Goal: Obtain resource: Obtain resource

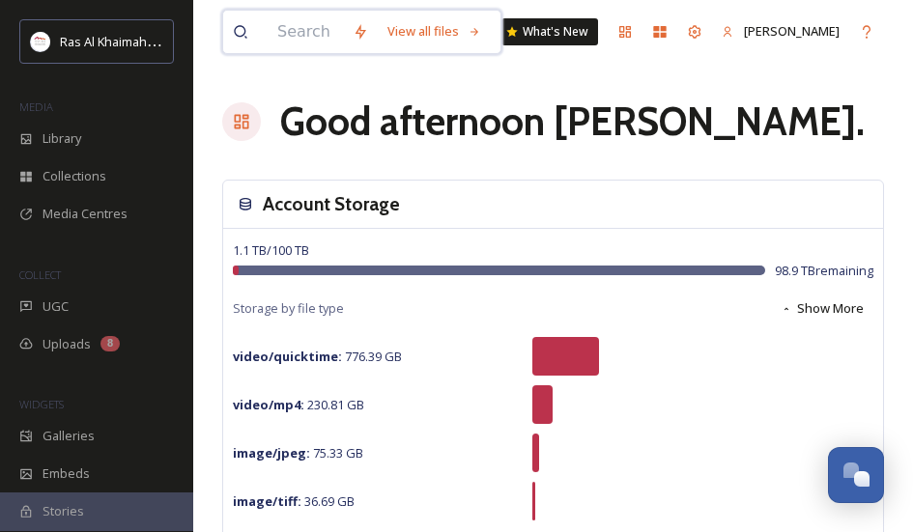
click at [292, 33] on input at bounding box center [305, 32] width 75 height 43
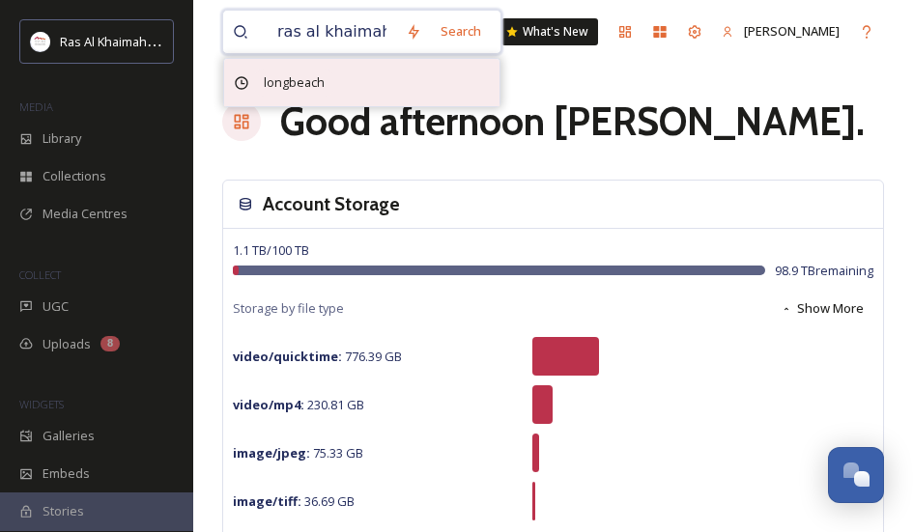
type input "ras al khaimah"
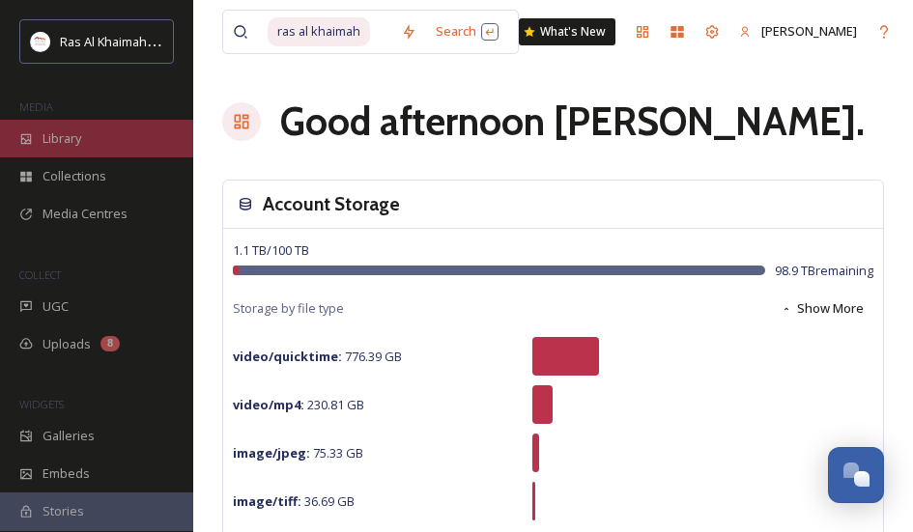
click at [36, 129] on div "Library" at bounding box center [96, 139] width 193 height 38
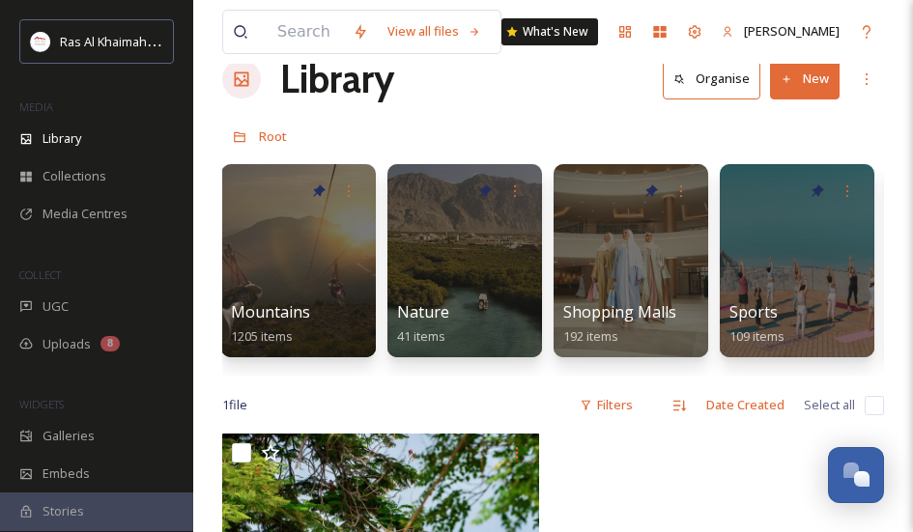
scroll to position [0, 1363]
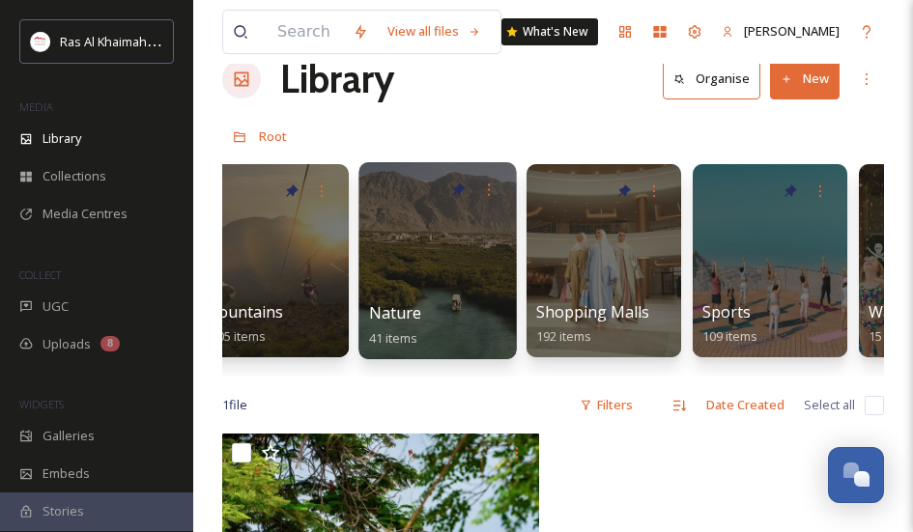
click at [448, 300] on div at bounding box center [436, 260] width 157 height 197
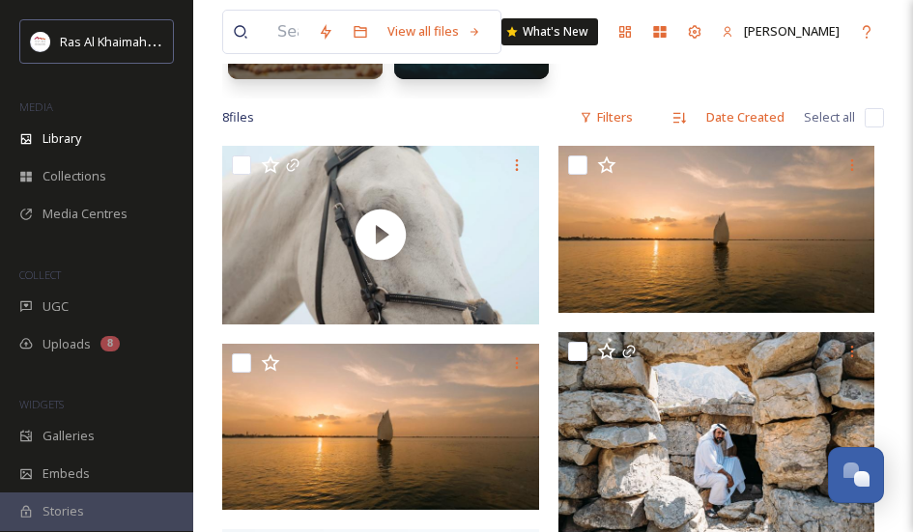
scroll to position [257, 0]
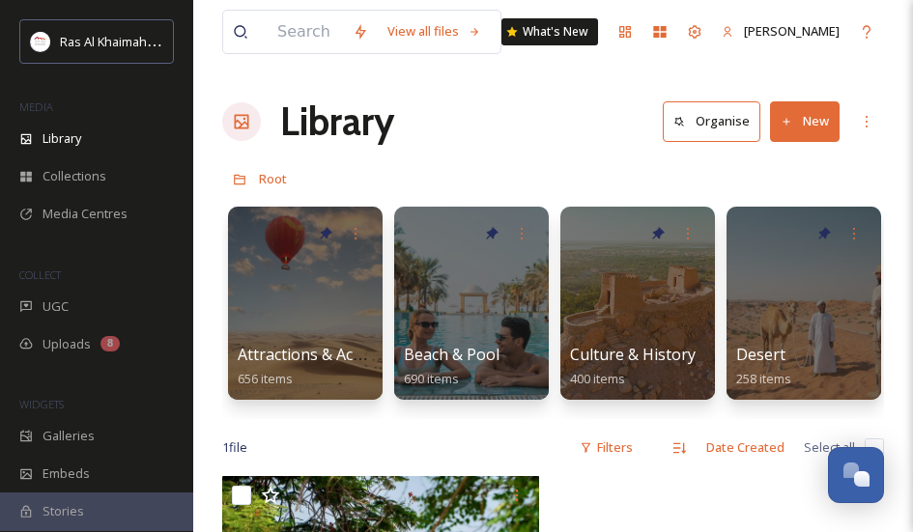
drag, startPoint x: 277, startPoint y: 417, endPoint x: 359, endPoint y: 443, distance: 86.1
click at [359, 443] on div "View all files What's New [PERSON_NAME] Library Organise New Root Your Selectio…" at bounding box center [553, 504] width 720 height 1008
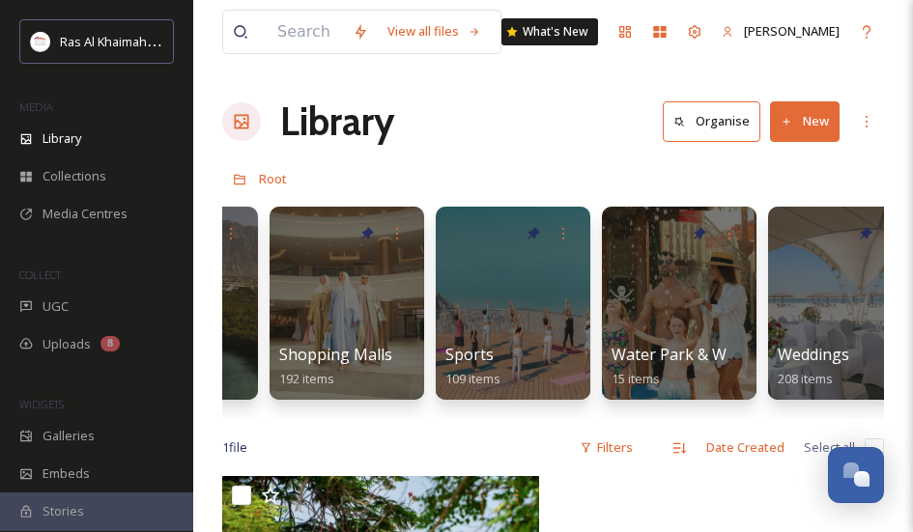
scroll to position [0, 1631]
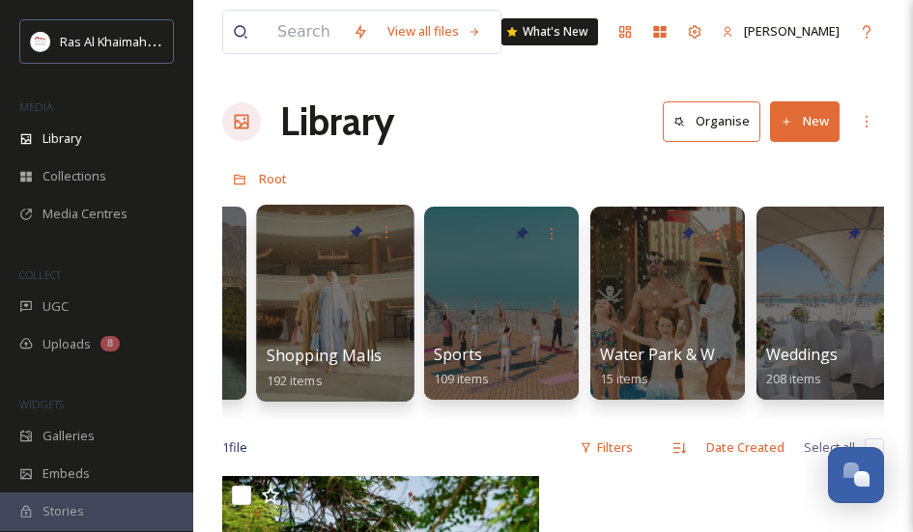
click at [326, 262] on div at bounding box center [334, 303] width 157 height 197
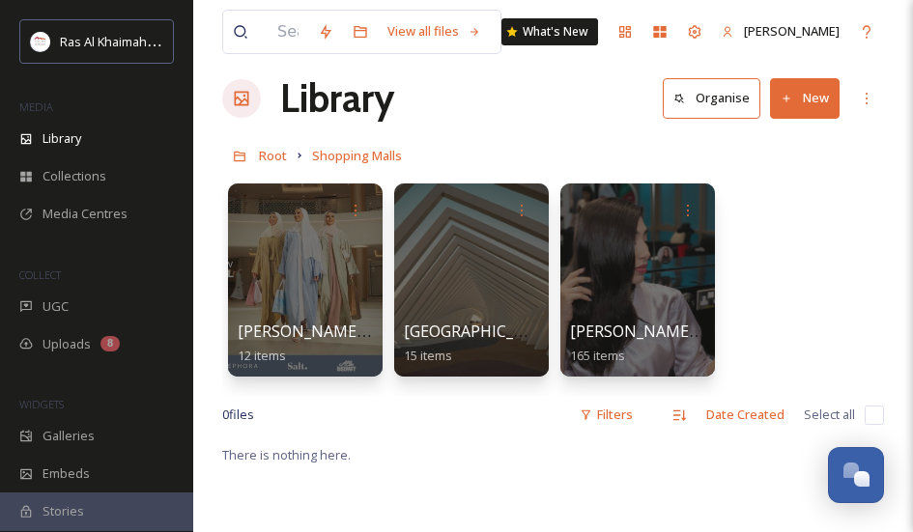
scroll to position [52, 0]
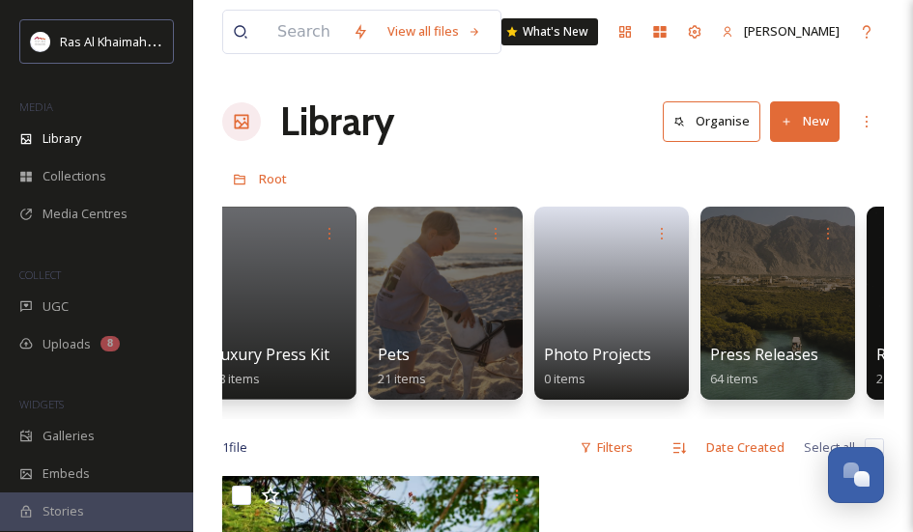
scroll to position [0, 3666]
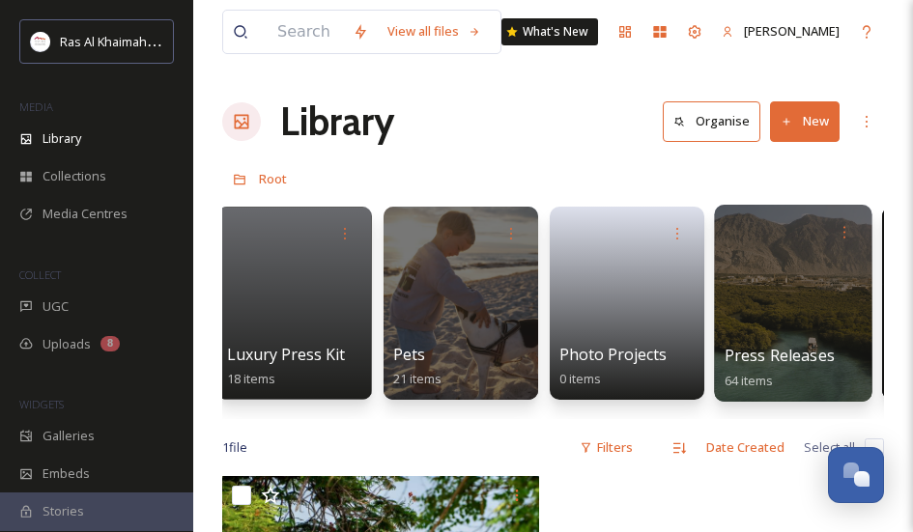
click at [803, 309] on div at bounding box center [792, 303] width 157 height 197
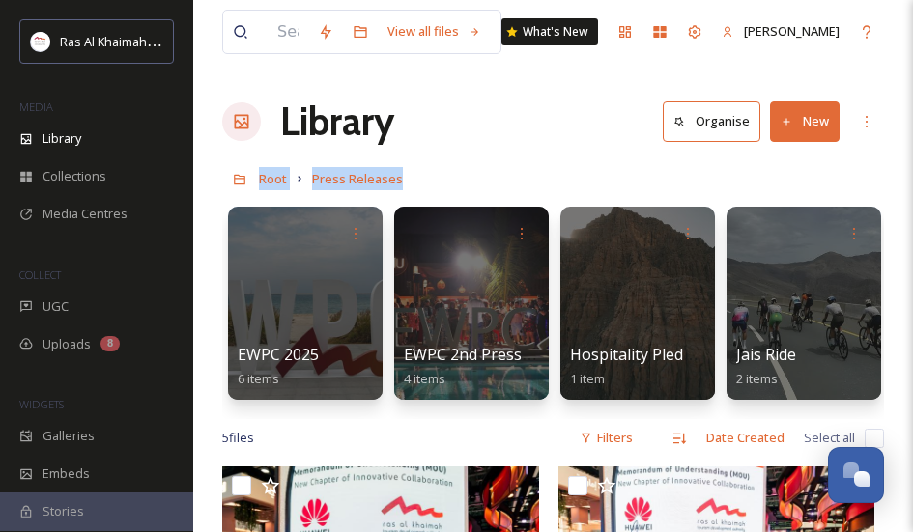
drag, startPoint x: 908, startPoint y: 116, endPoint x: 904, endPoint y: 196, distance: 80.3
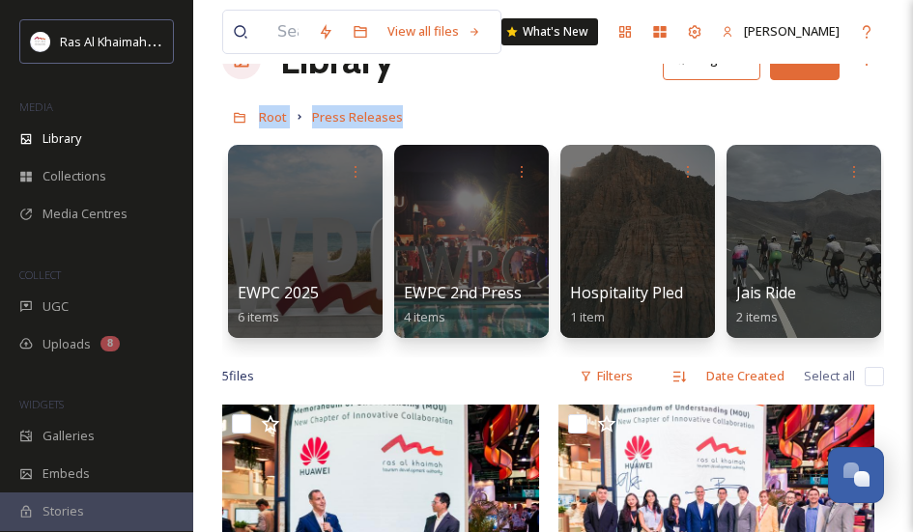
scroll to position [61, 0]
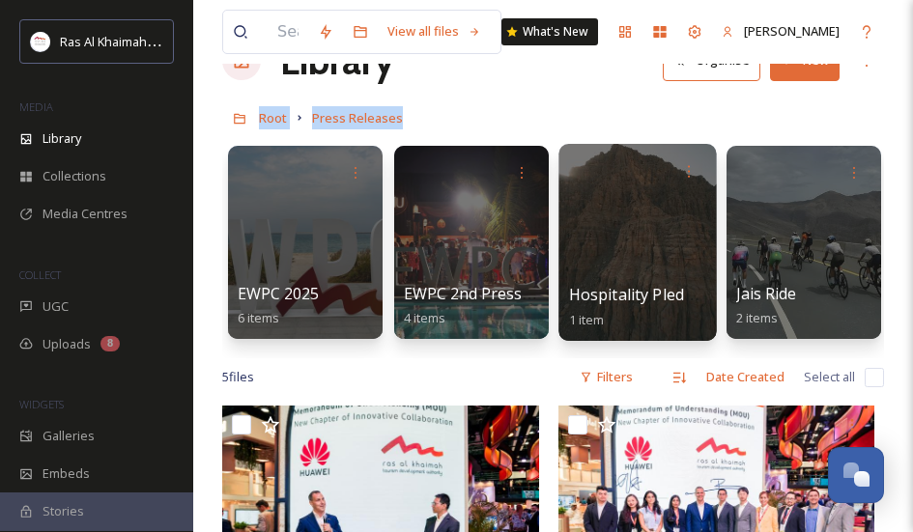
click at [653, 224] on div at bounding box center [636, 242] width 157 height 197
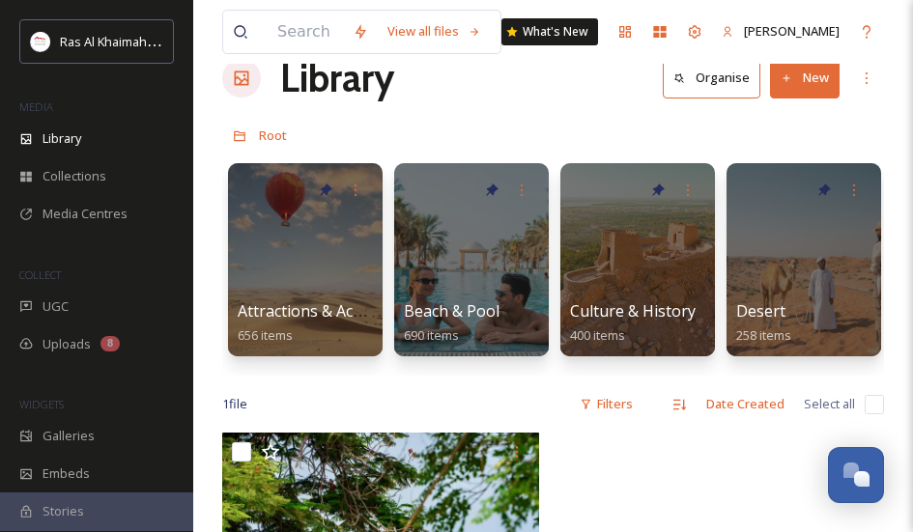
scroll to position [47, 0]
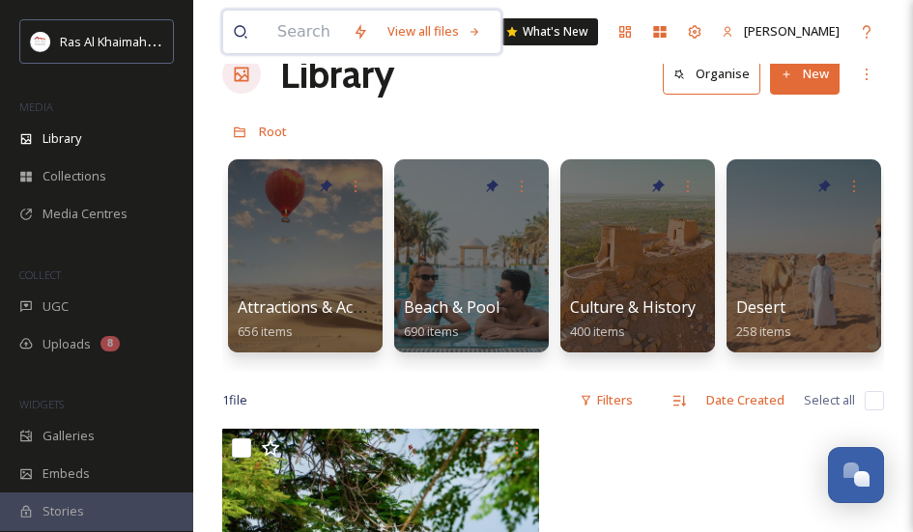
click at [297, 23] on input at bounding box center [305, 32] width 75 height 43
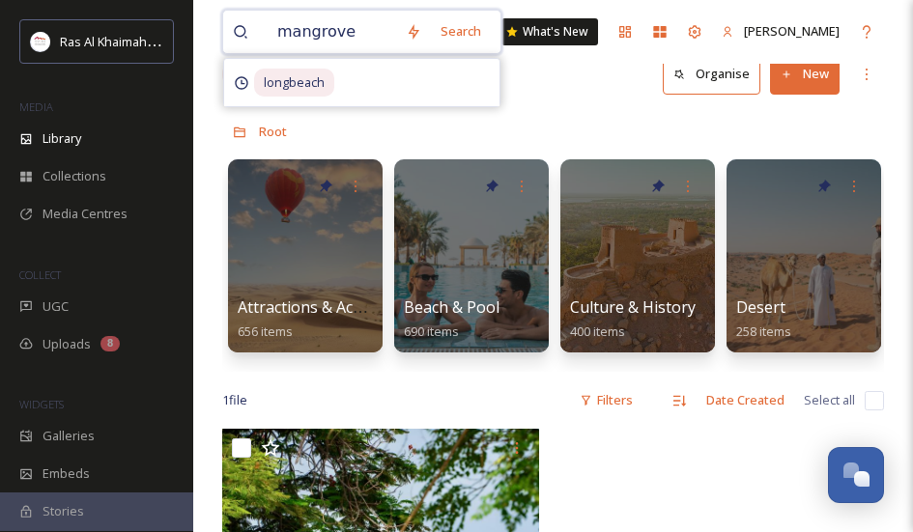
type input "mangroves"
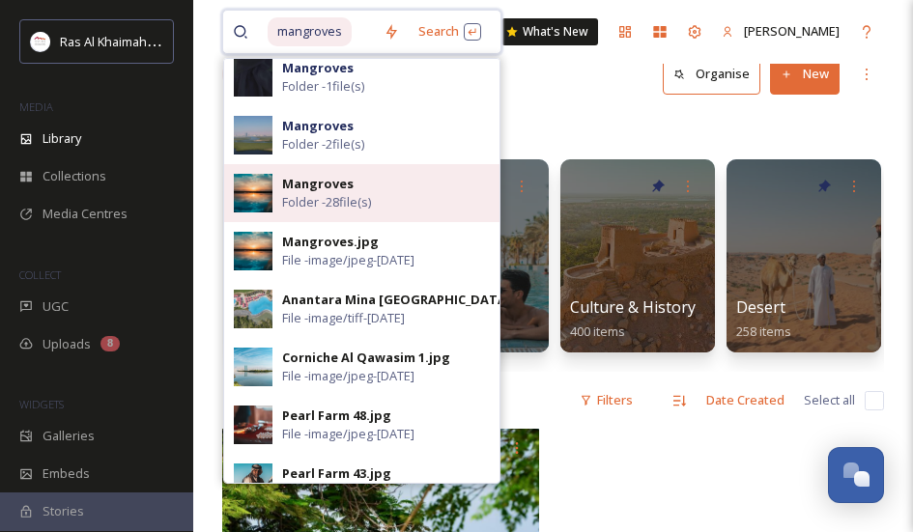
scroll to position [13, 0]
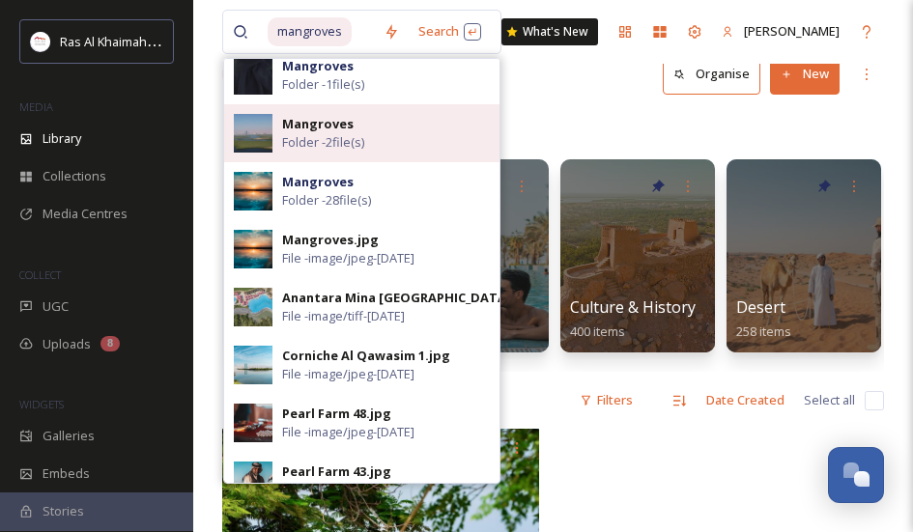
click at [256, 128] on img at bounding box center [253, 133] width 39 height 39
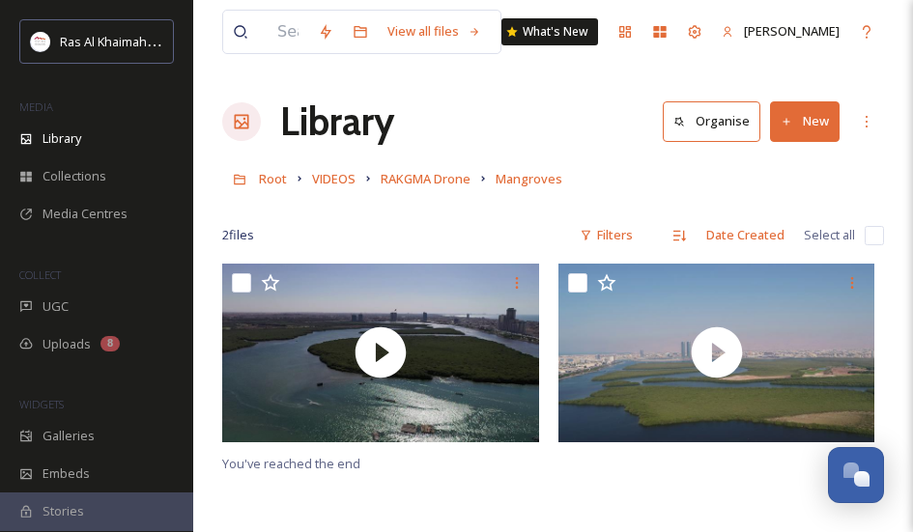
click at [543, 168] on link "Mangroves" at bounding box center [529, 178] width 67 height 23
click at [301, 41] on input at bounding box center [288, 32] width 41 height 43
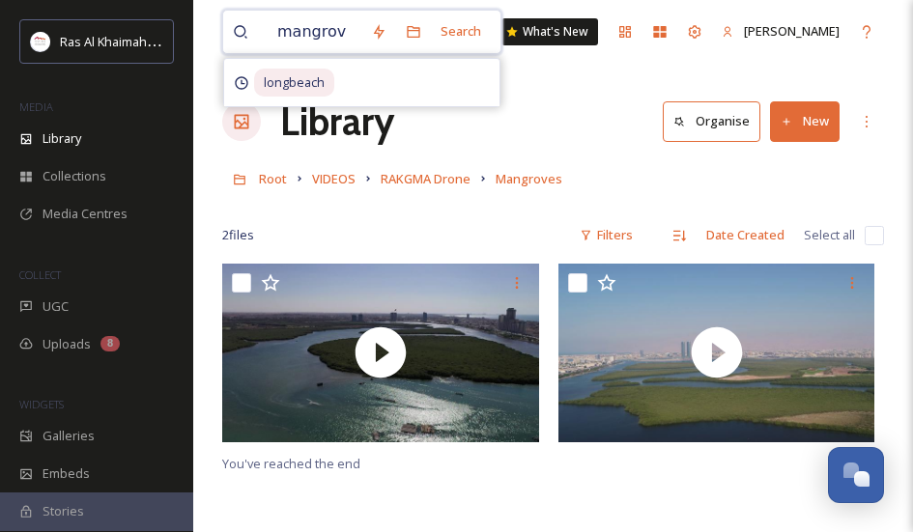
type input "mangrove"
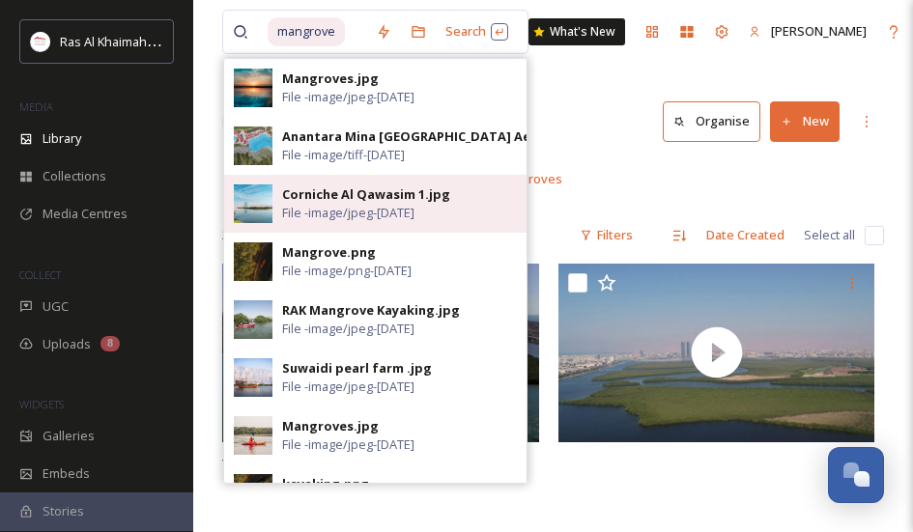
click at [253, 204] on img at bounding box center [253, 203] width 39 height 39
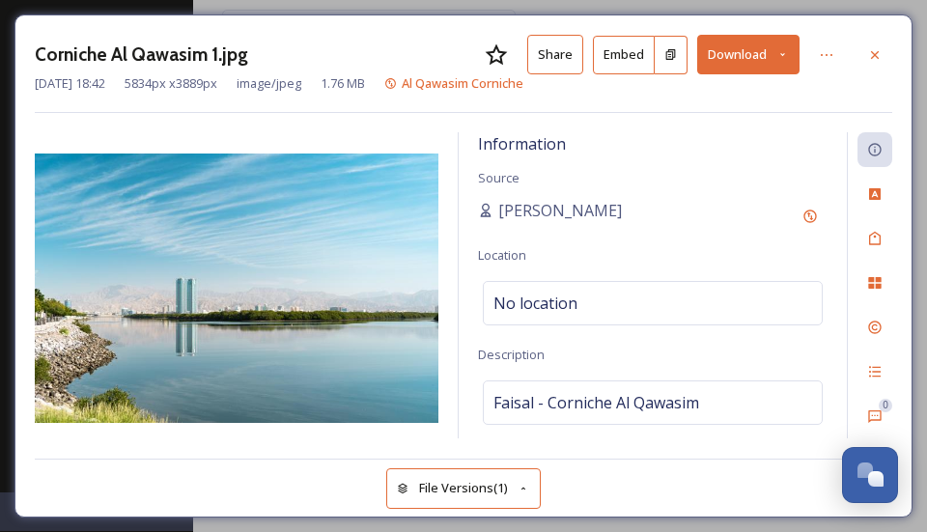
click at [283, 295] on img at bounding box center [237, 288] width 404 height 269
click at [64, 321] on img at bounding box center [237, 288] width 404 height 269
click at [737, 59] on button "Download" at bounding box center [748, 55] width 102 height 40
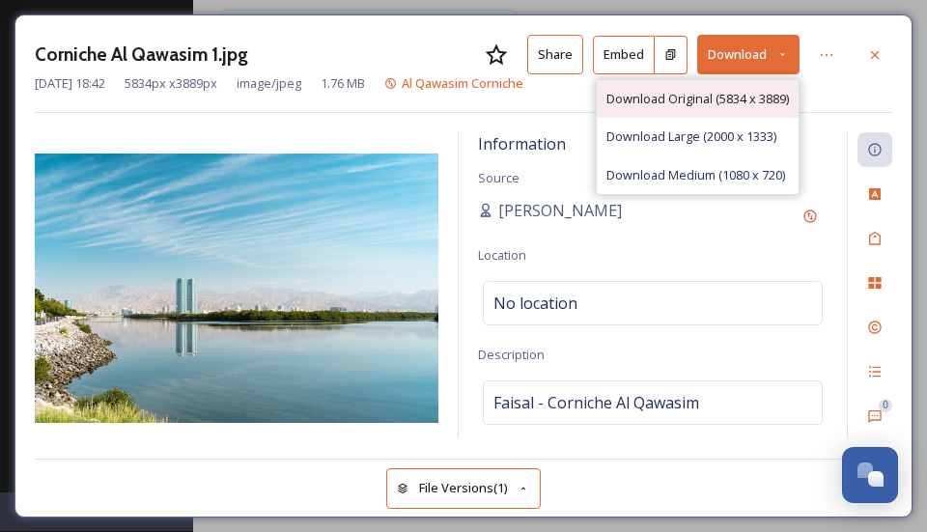
click at [697, 97] on span "Download Original (5834 x 3889)" at bounding box center [698, 99] width 183 height 18
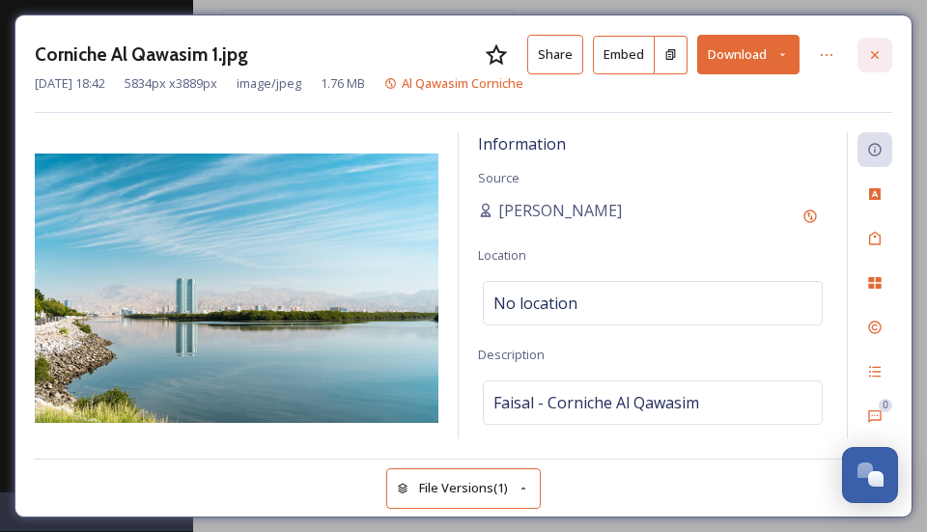
drag, startPoint x: 864, startPoint y: 49, endPoint x: 881, endPoint y: 51, distance: 17.5
click at [864, 49] on div at bounding box center [875, 55] width 35 height 35
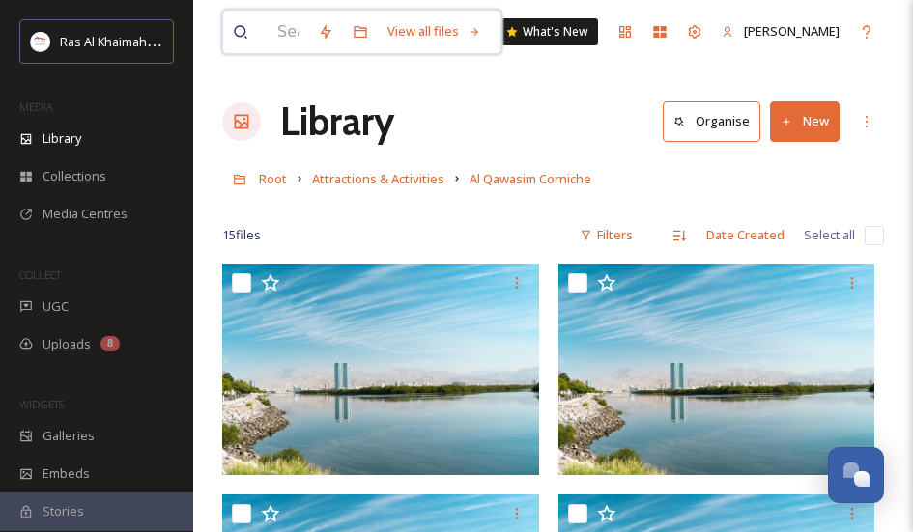
click at [292, 36] on input at bounding box center [288, 32] width 41 height 43
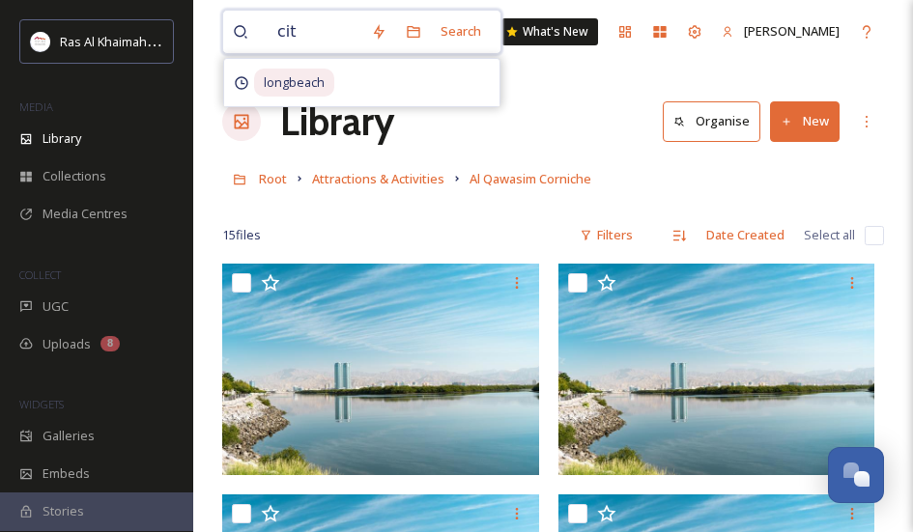
type input "city"
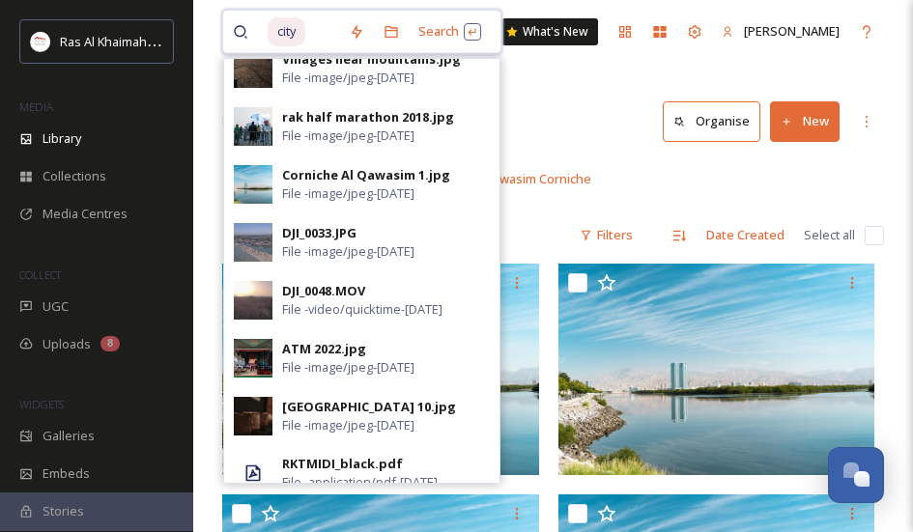
scroll to position [184, 0]
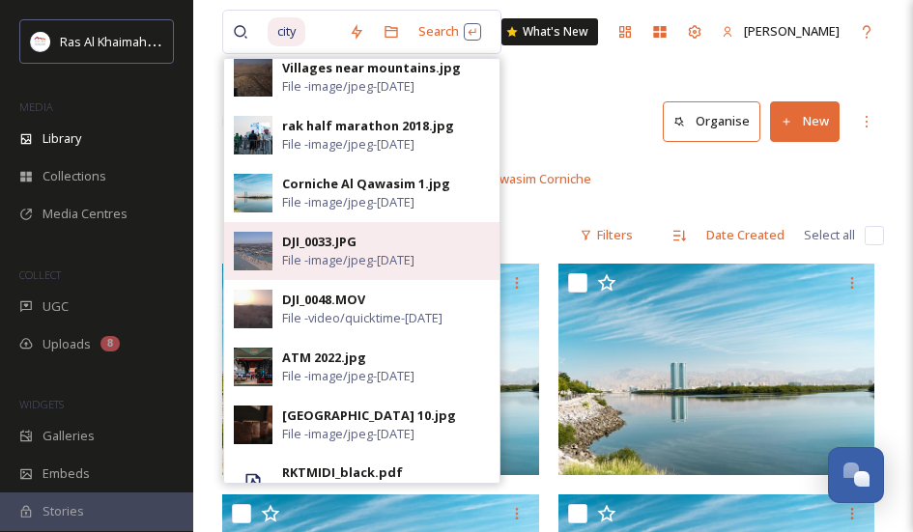
click at [253, 241] on img at bounding box center [253, 251] width 39 height 39
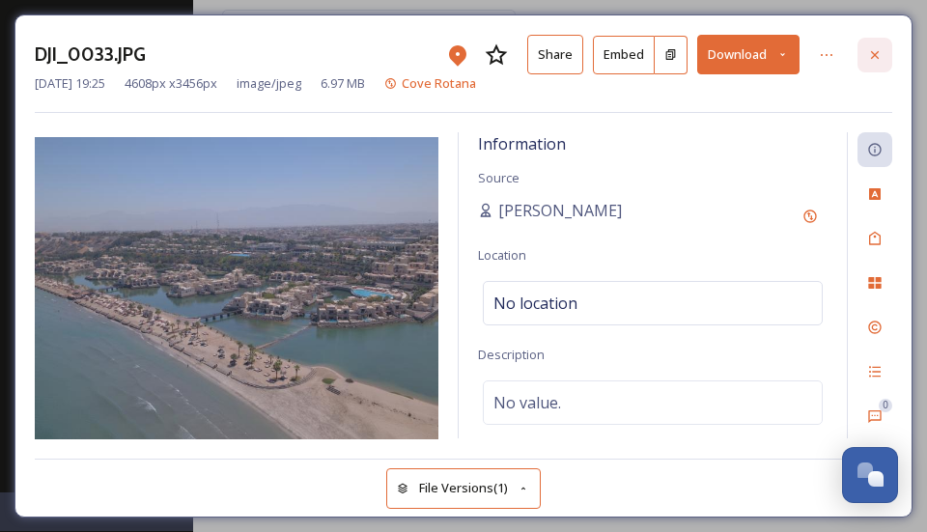
click at [868, 57] on icon at bounding box center [874, 54] width 15 height 15
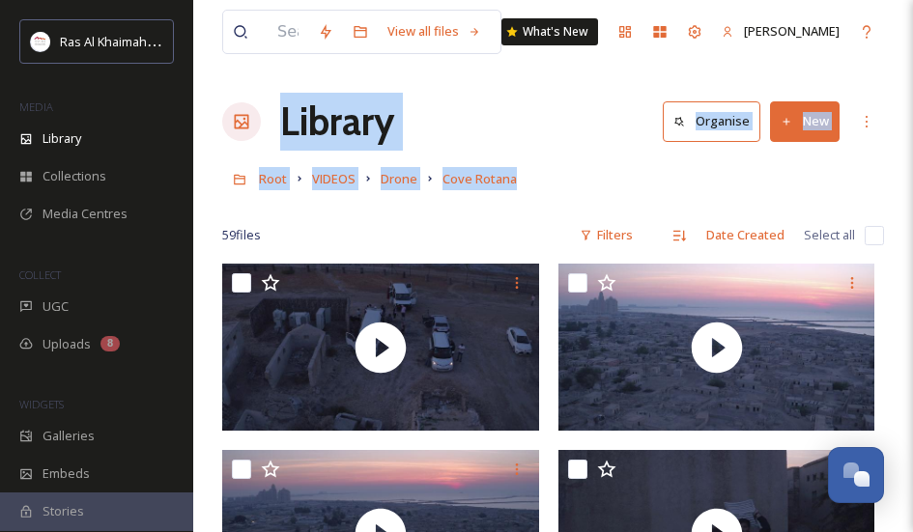
drag, startPoint x: 912, startPoint y: 72, endPoint x: 910, endPoint y: 188, distance: 115.9
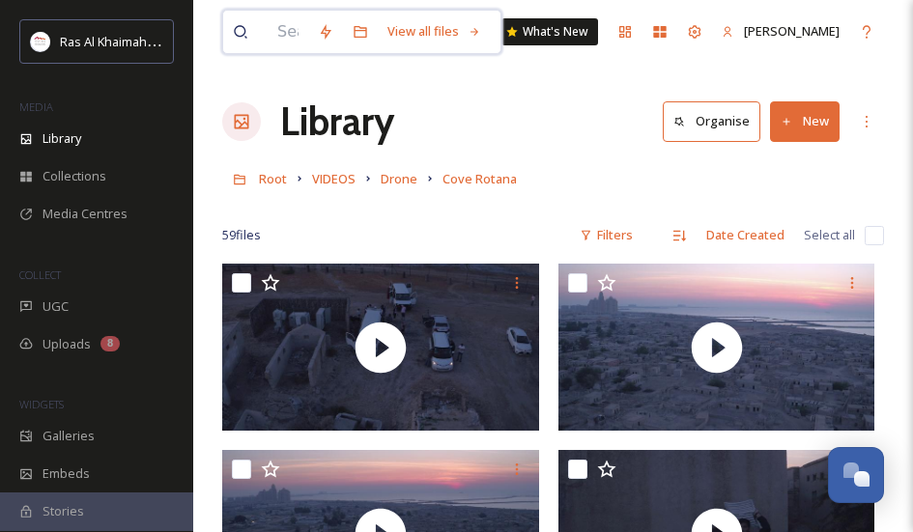
click at [277, 36] on input at bounding box center [288, 32] width 41 height 43
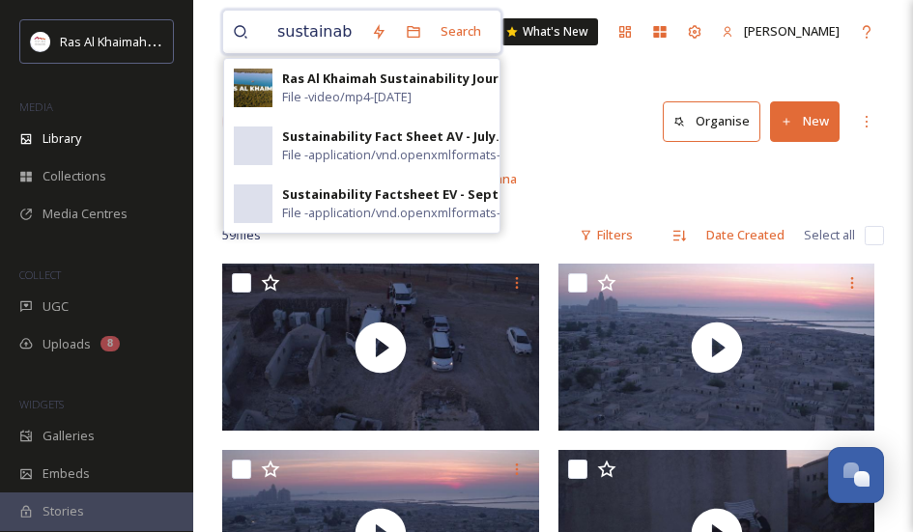
type input "sustainability"
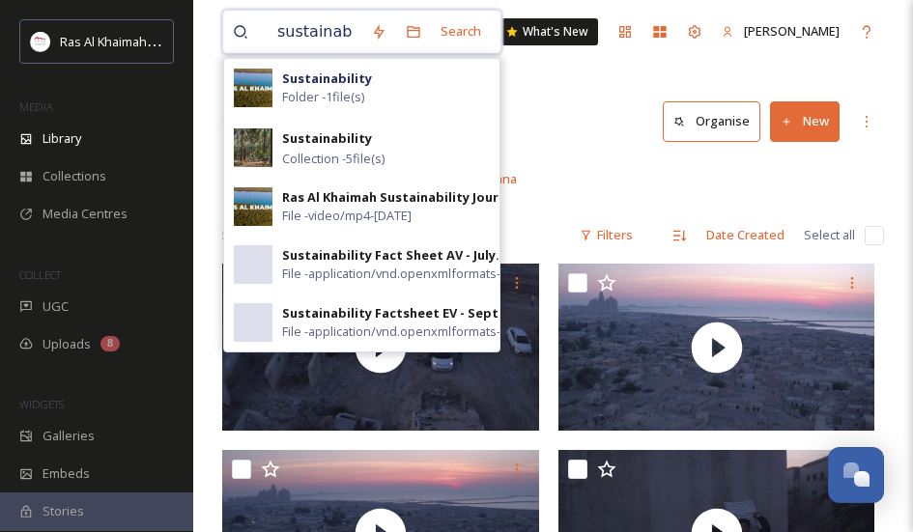
click at [361, 33] on input "sustainability" at bounding box center [315, 32] width 94 height 43
drag, startPoint x: 369, startPoint y: 36, endPoint x: 222, endPoint y: 12, distance: 148.8
click at [222, 12] on div "sustainability Search Sustainability Folder - 1 file(s) Sustainability Collecti…" at bounding box center [361, 32] width 279 height 44
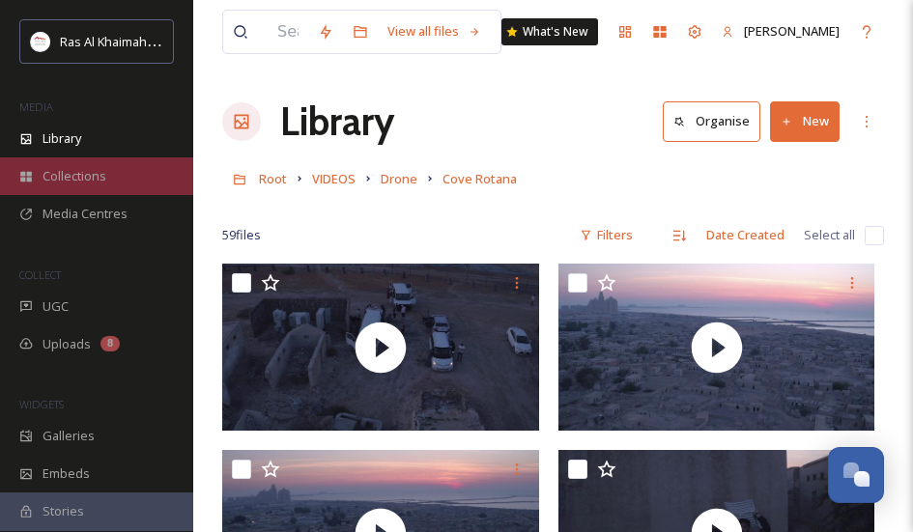
click at [99, 179] on span "Collections" at bounding box center [75, 176] width 64 height 18
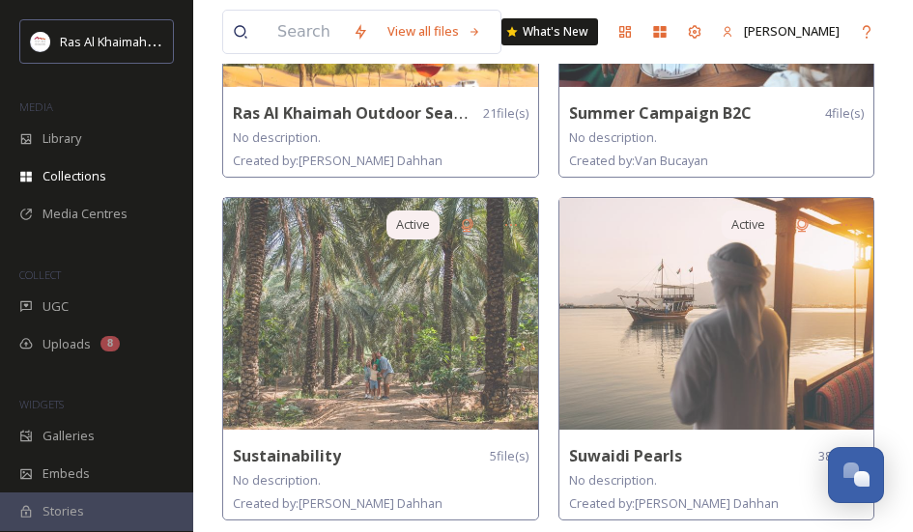
scroll to position [2385, 0]
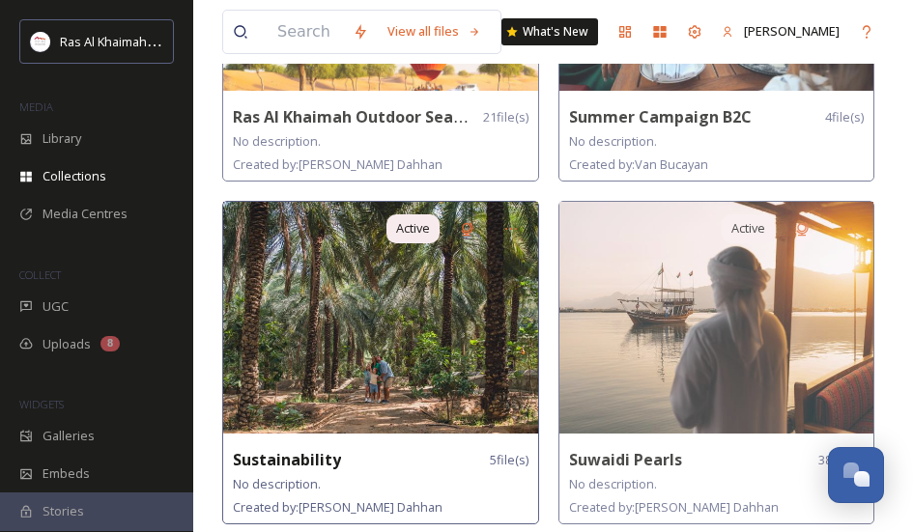
click at [303, 336] on img at bounding box center [380, 318] width 315 height 232
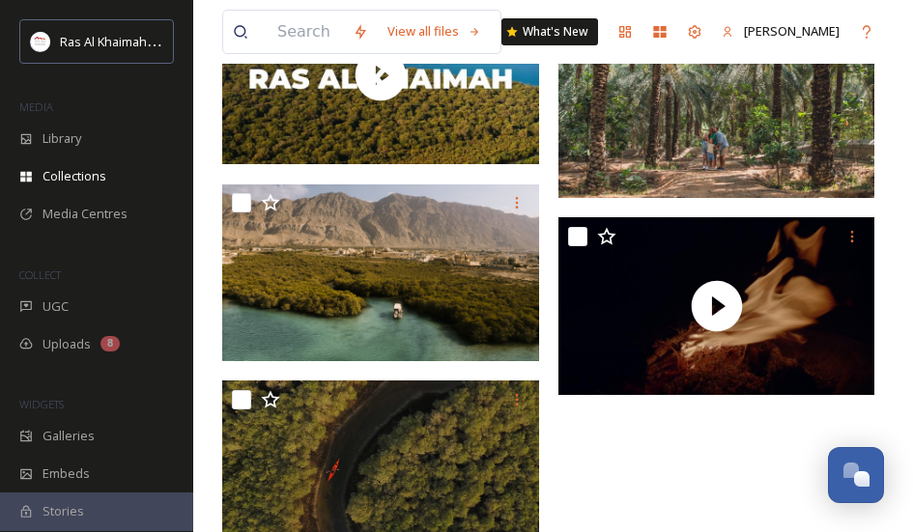
scroll to position [361, 0]
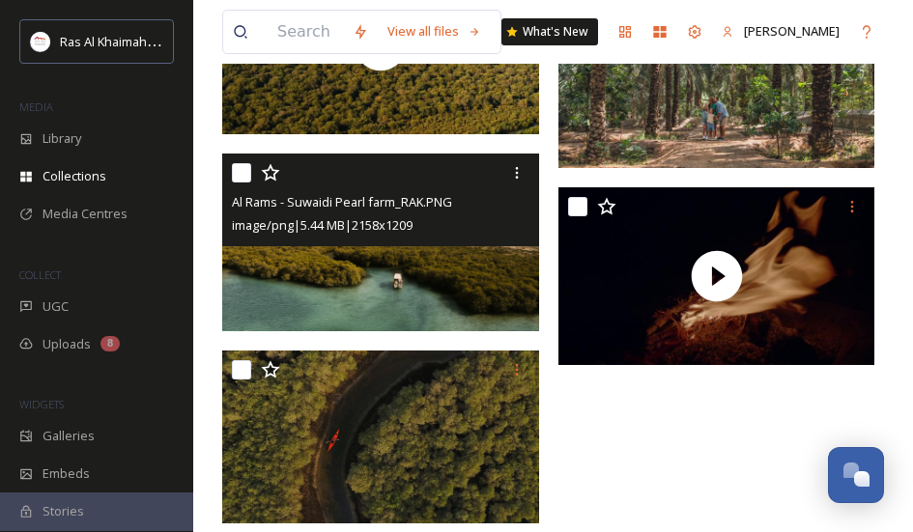
click at [319, 211] on span "Al Rams - Suwaidi Pearl farm_RAK.PNG" at bounding box center [342, 201] width 220 height 17
click at [388, 287] on img at bounding box center [380, 244] width 317 height 178
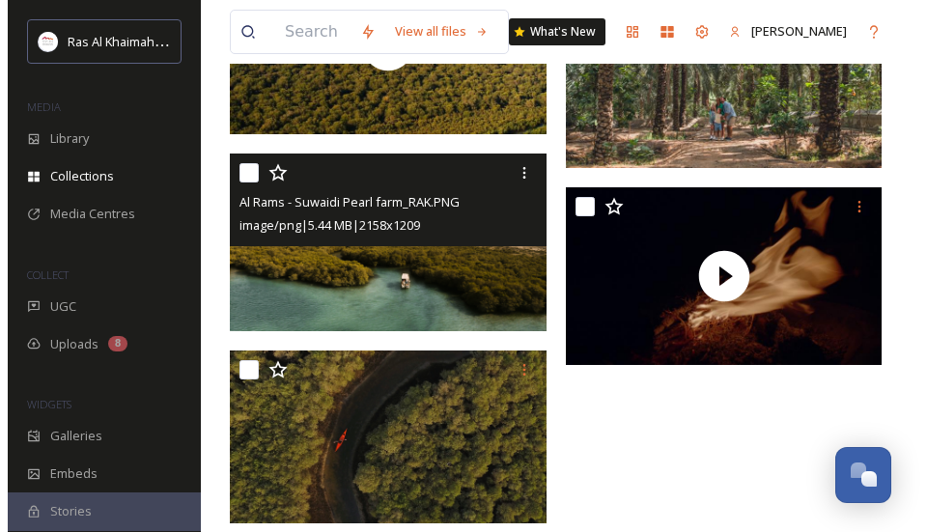
scroll to position [204, 0]
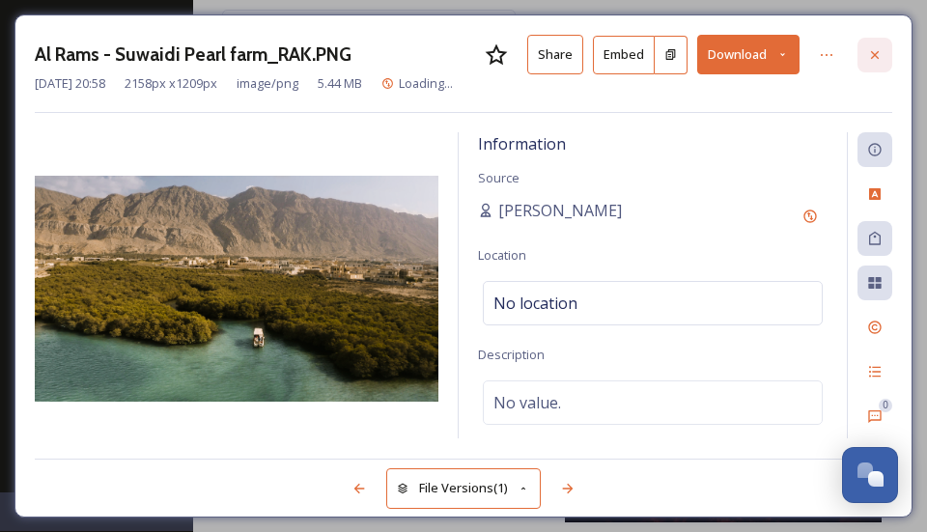
click at [866, 55] on div at bounding box center [875, 55] width 35 height 35
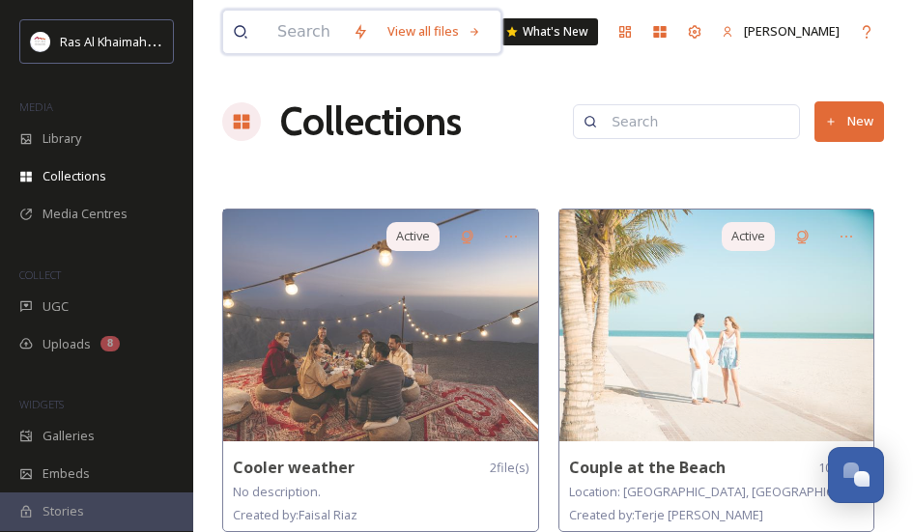
click at [300, 25] on input at bounding box center [305, 32] width 75 height 43
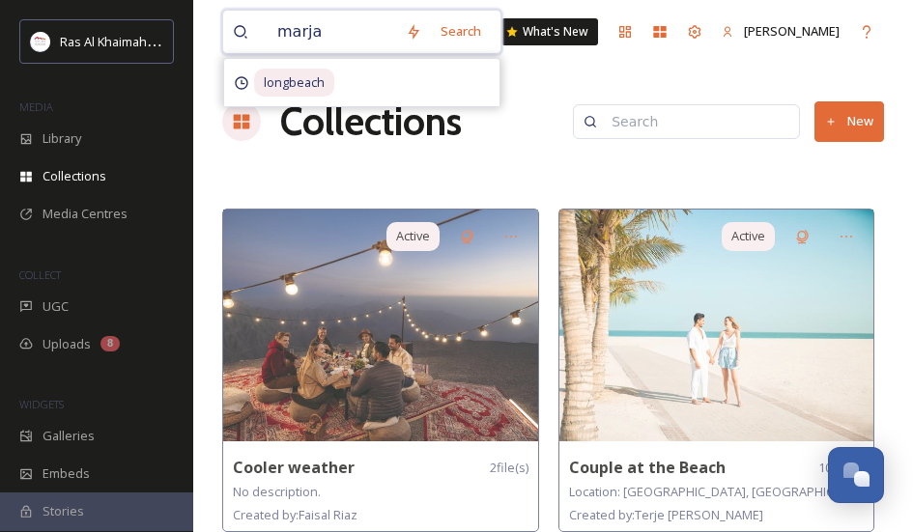
type input "marjan"
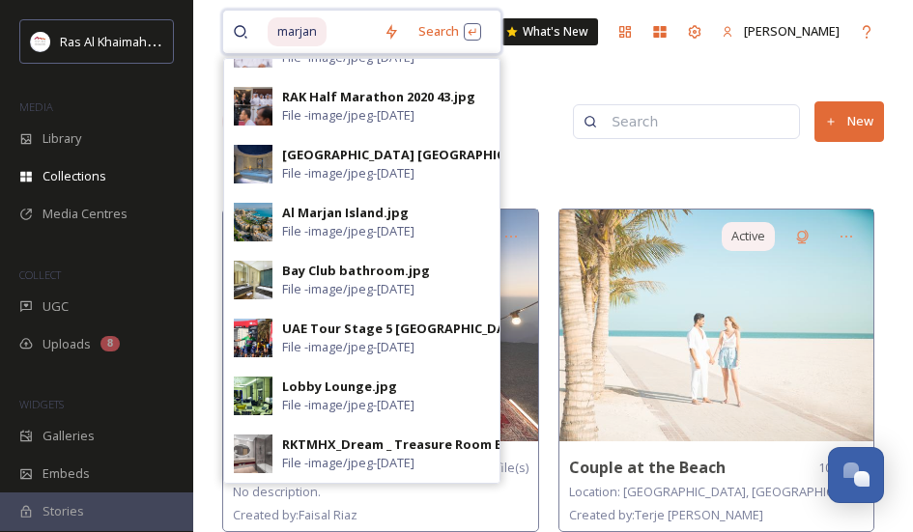
scroll to position [1088, 0]
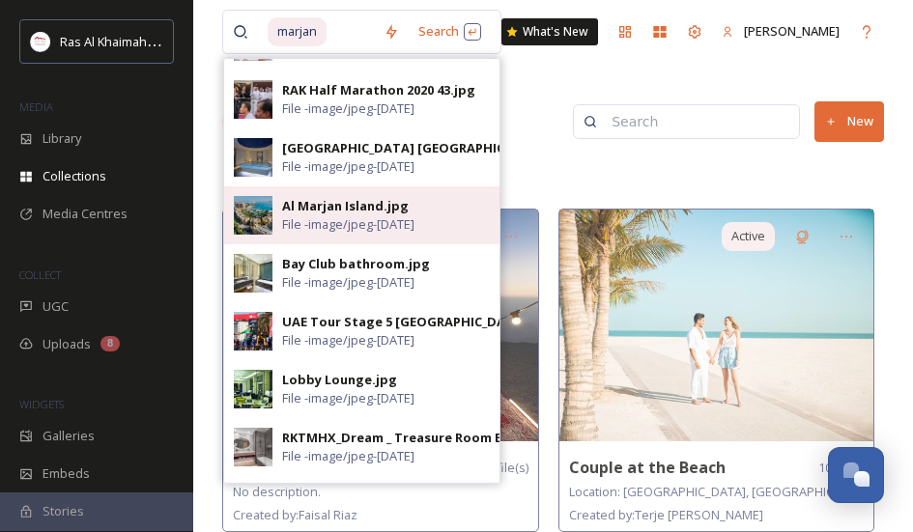
click at [250, 212] on img at bounding box center [253, 215] width 39 height 39
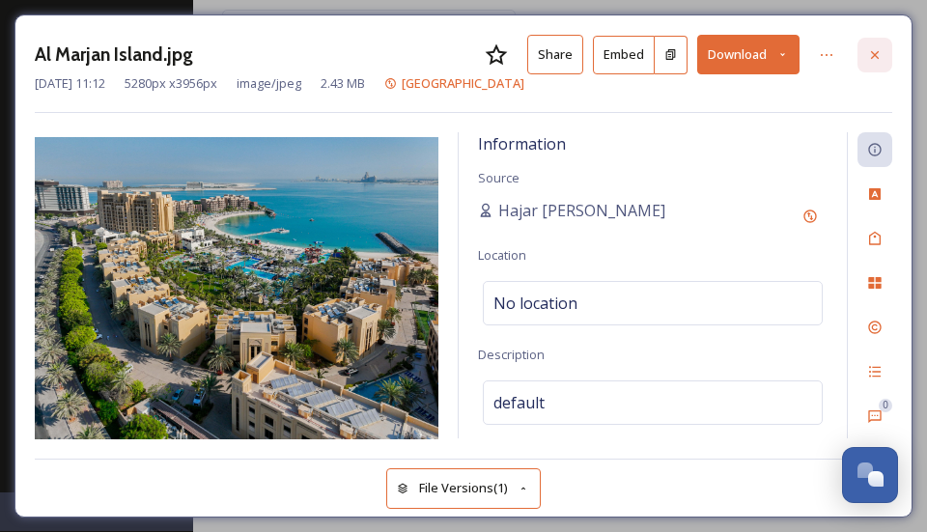
click at [879, 38] on div at bounding box center [875, 55] width 35 height 35
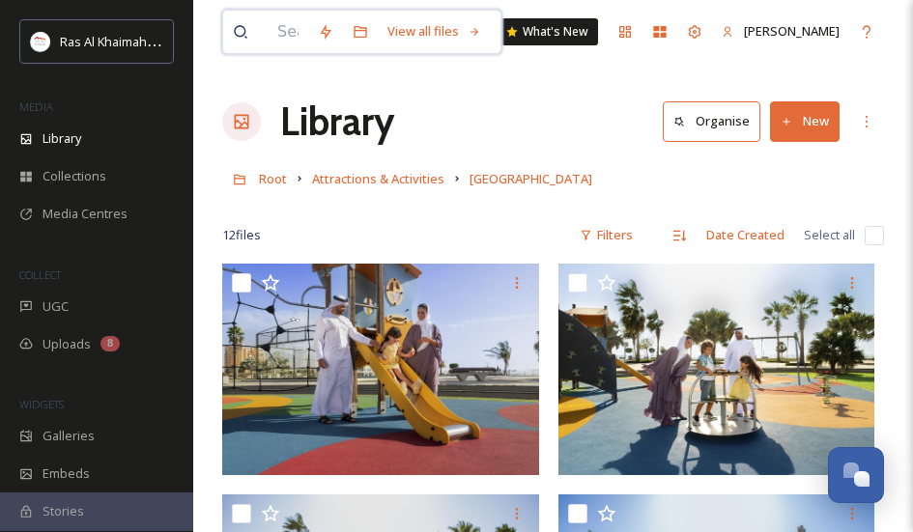
click at [285, 43] on input at bounding box center [288, 32] width 41 height 43
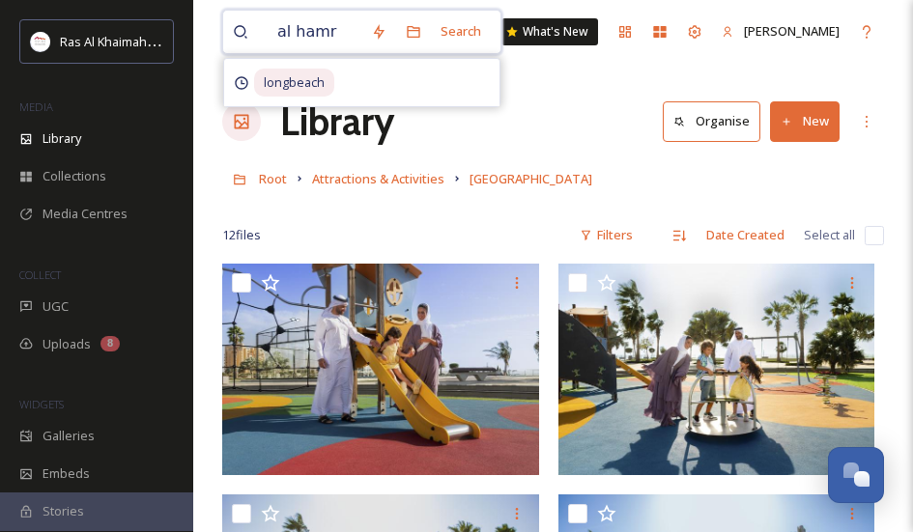
type input "[PERSON_NAME]"
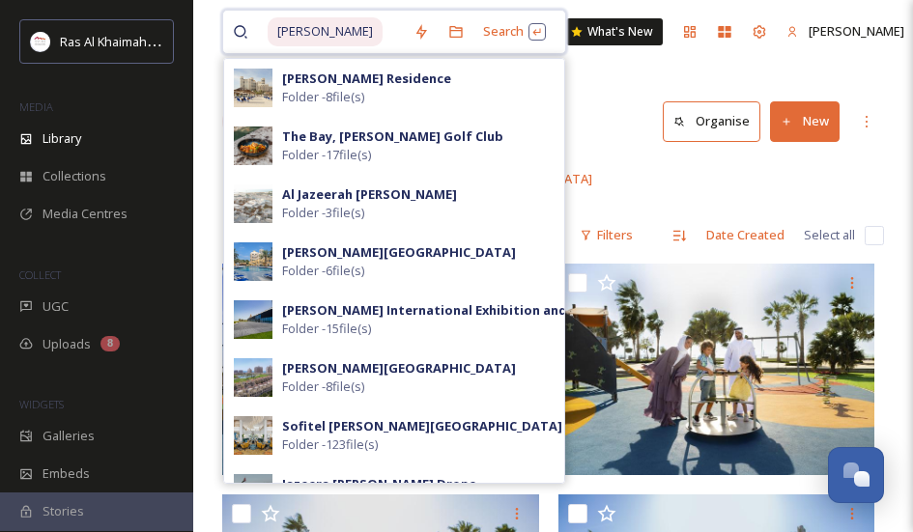
drag, startPoint x: 359, startPoint y: 43, endPoint x: 184, endPoint y: 41, distance: 175.8
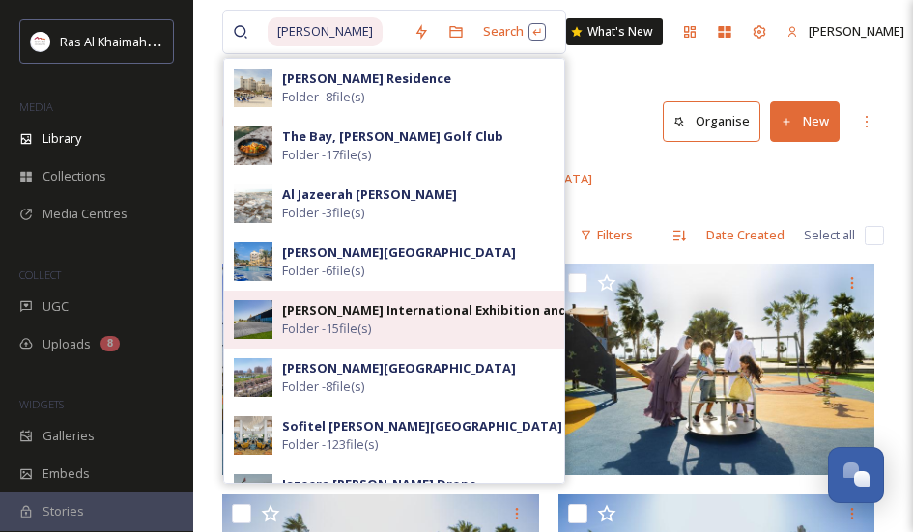
click at [354, 331] on span "Folder - 15 file(s)" at bounding box center [326, 329] width 89 height 18
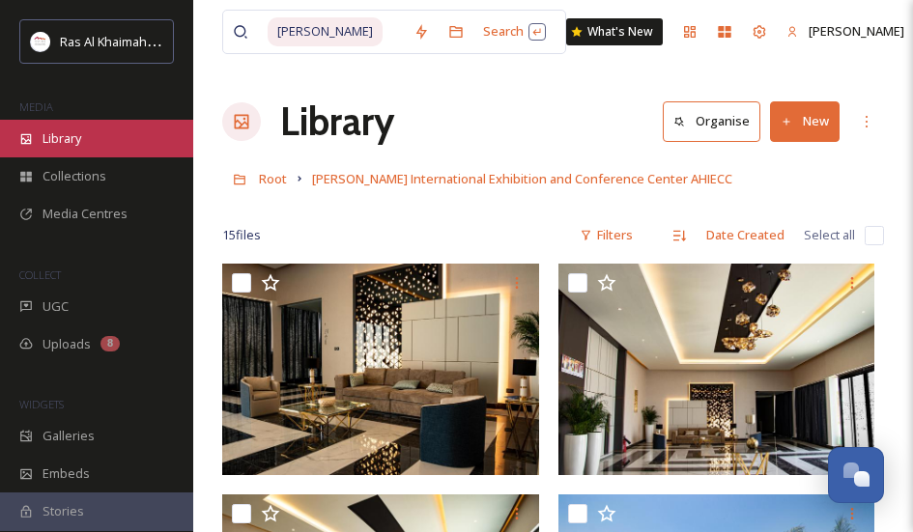
click at [56, 144] on span "Library" at bounding box center [62, 138] width 39 height 18
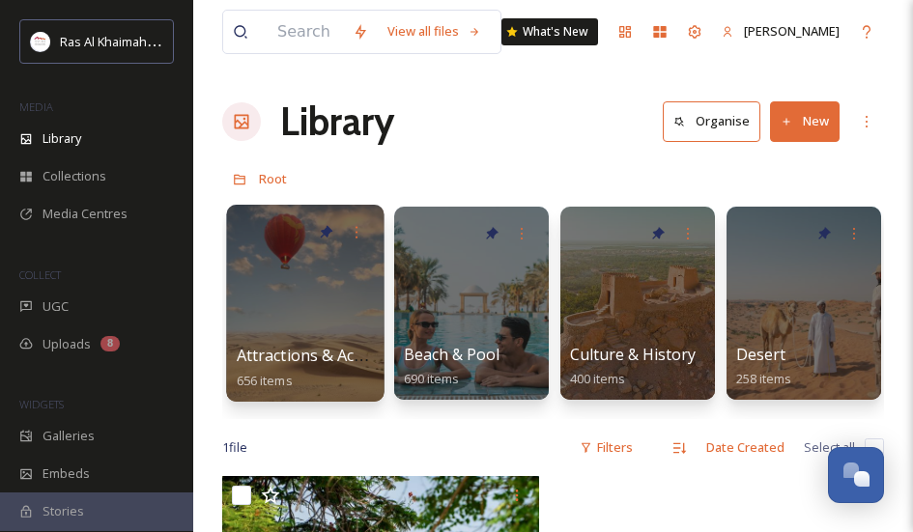
click at [272, 335] on div at bounding box center [304, 303] width 157 height 197
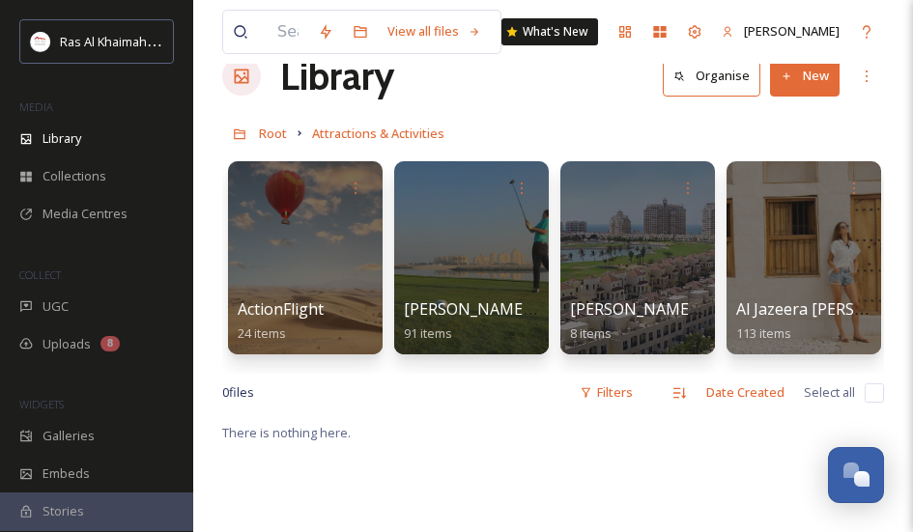
scroll to position [59, 0]
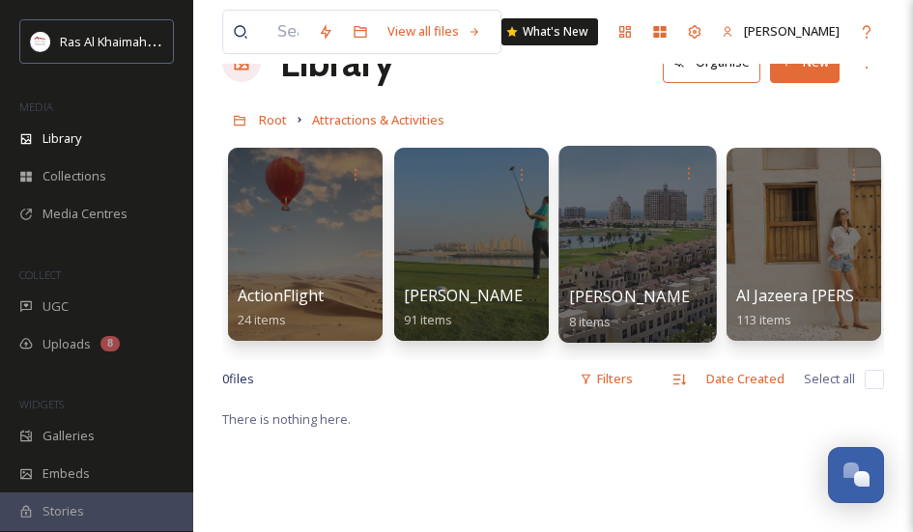
click at [656, 218] on div at bounding box center [636, 244] width 157 height 197
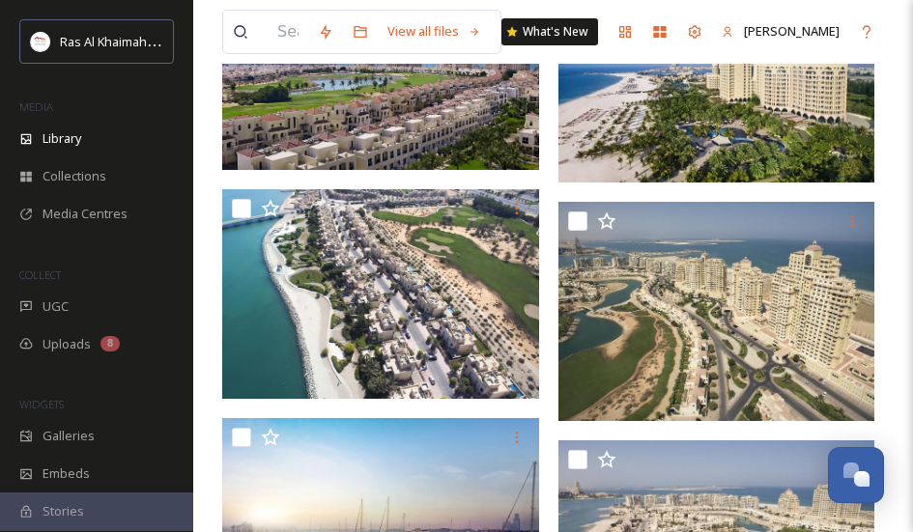
scroll to position [174, 0]
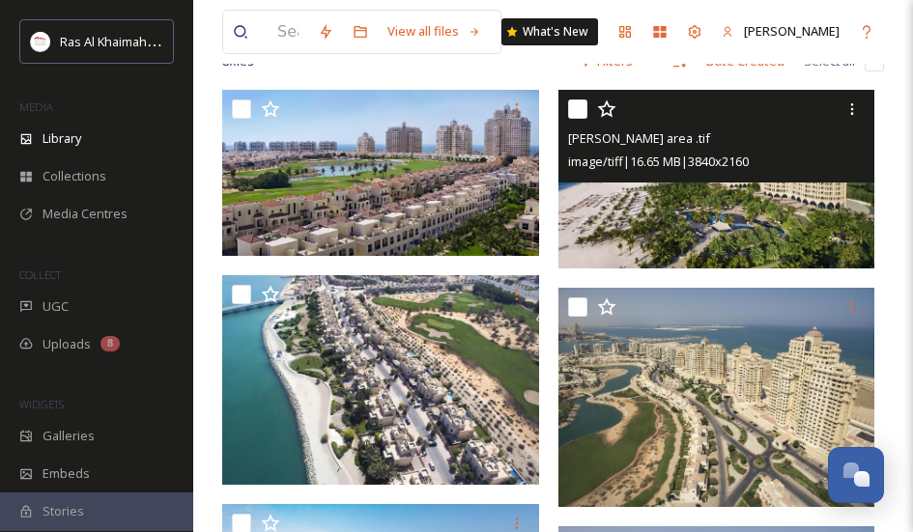
click at [694, 194] on img at bounding box center [716, 179] width 317 height 179
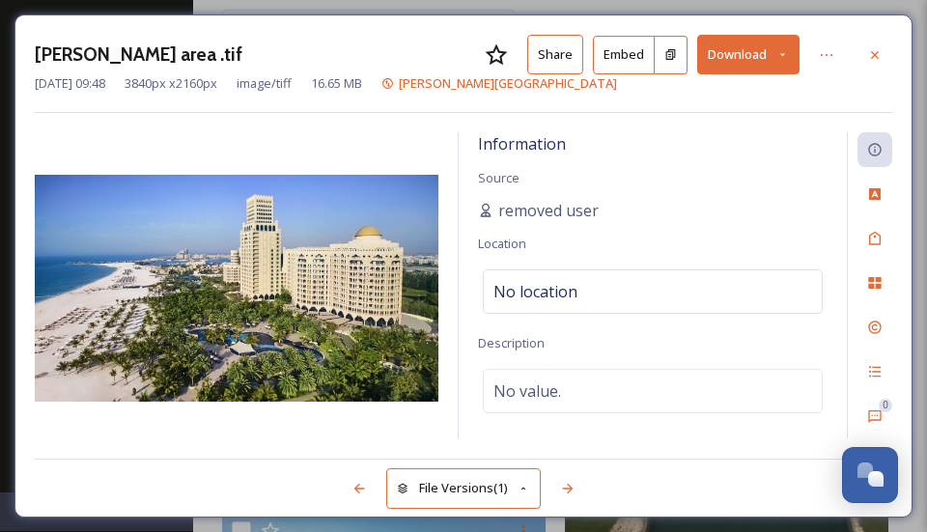
click at [869, 71] on div "[PERSON_NAME] area .tif Share Embed Download" at bounding box center [464, 55] width 858 height 40
click at [869, 61] on icon at bounding box center [874, 54] width 15 height 15
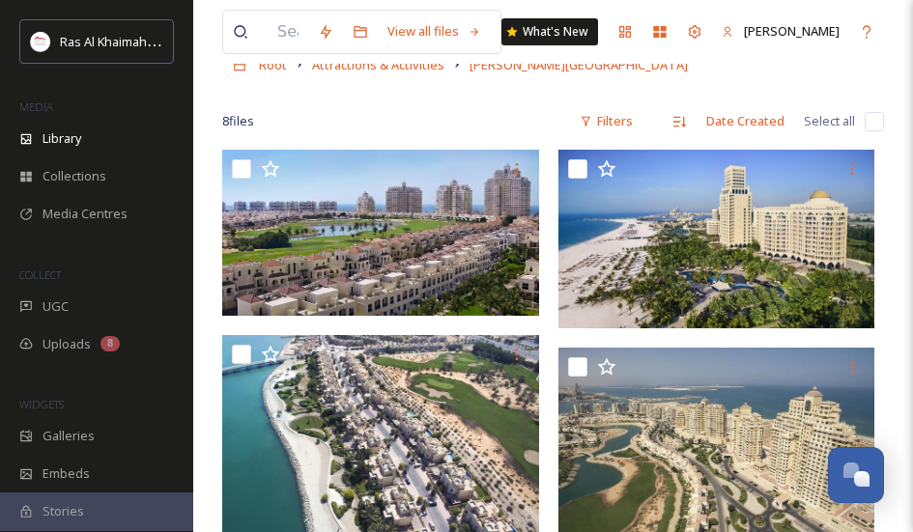
scroll to position [88, 0]
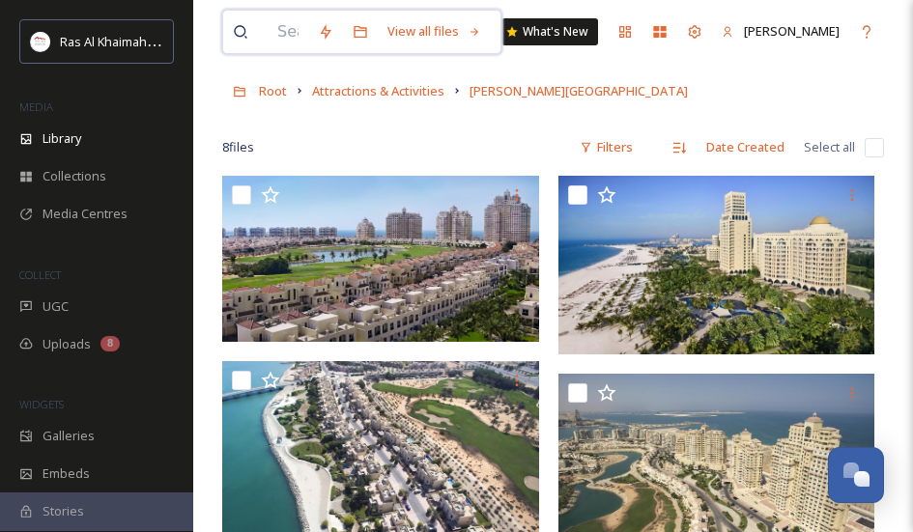
click at [293, 43] on input at bounding box center [288, 32] width 41 height 43
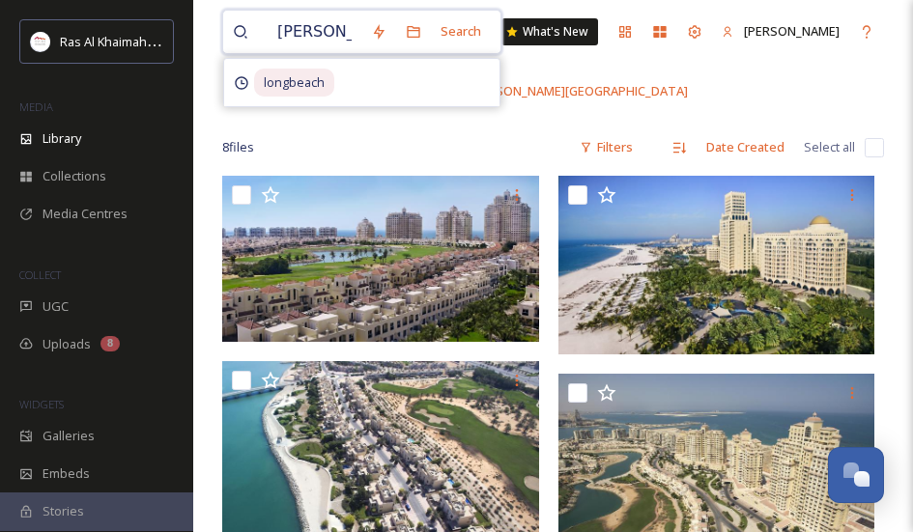
type input "waldorf"
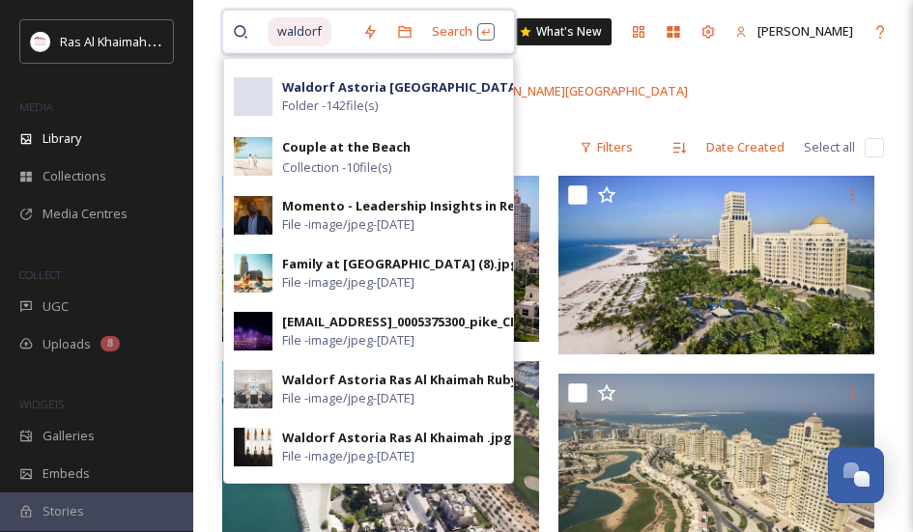
scroll to position [0, 0]
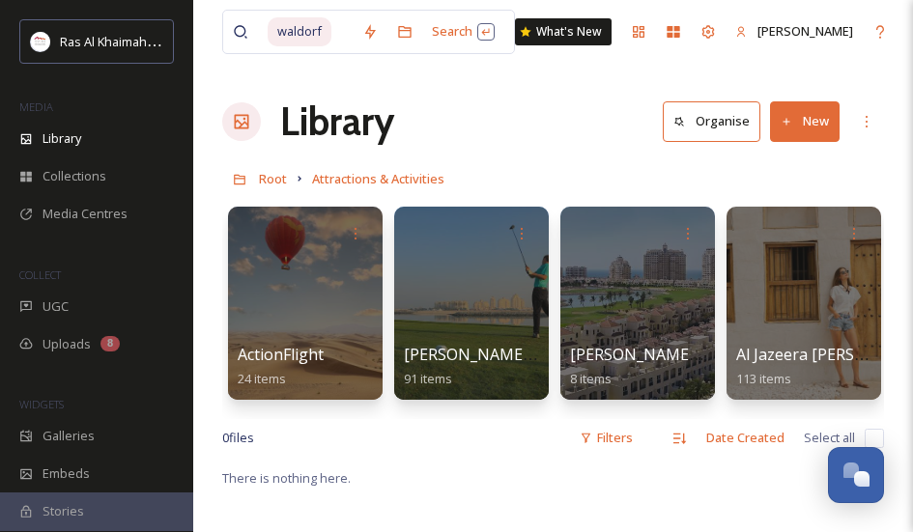
click at [592, 110] on div "Library Organise New" at bounding box center [553, 122] width 662 height 58
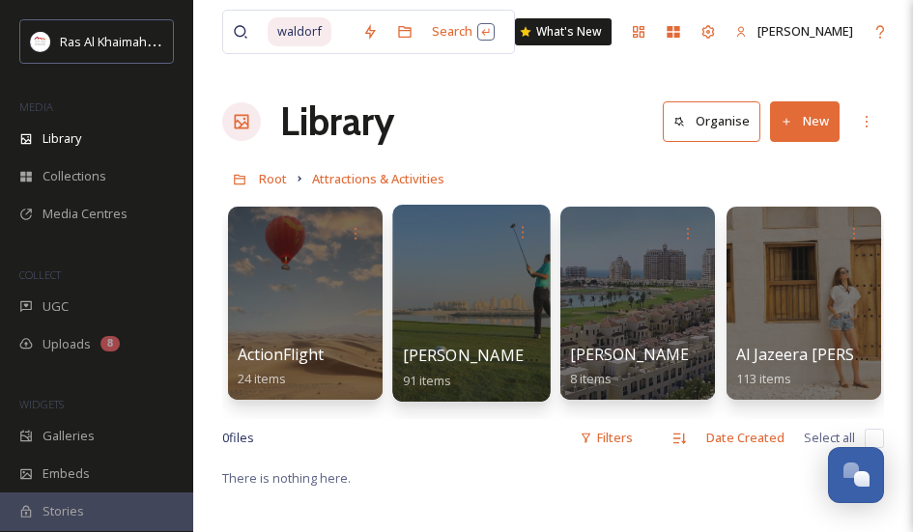
click at [456, 320] on div at bounding box center [470, 303] width 157 height 197
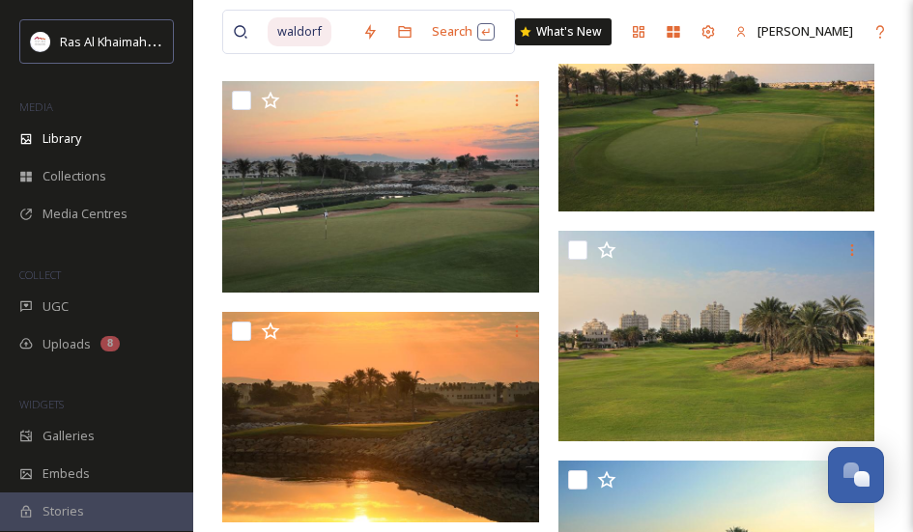
scroll to position [7360, 0]
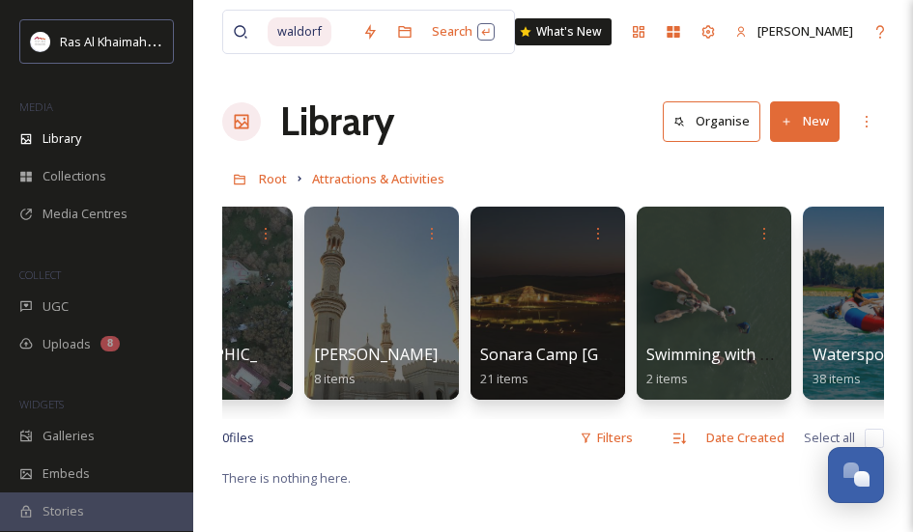
scroll to position [0, 2993]
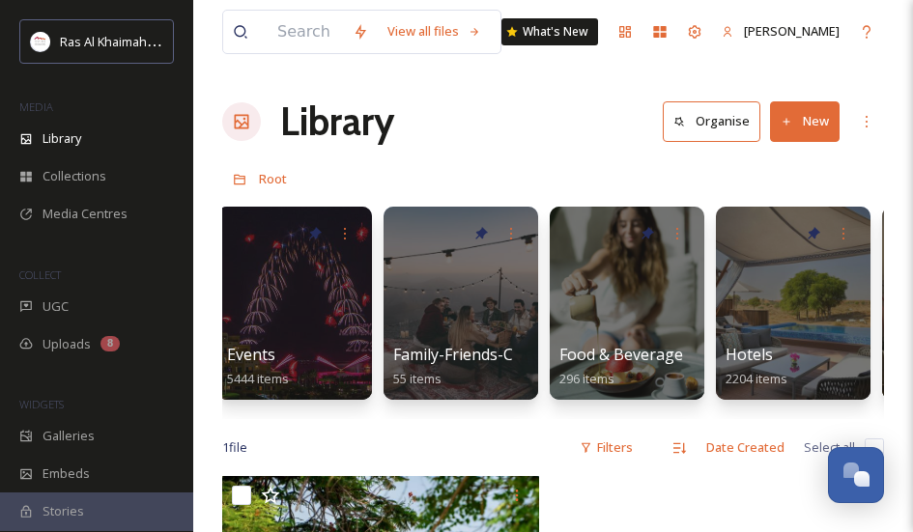
scroll to position [0, 671]
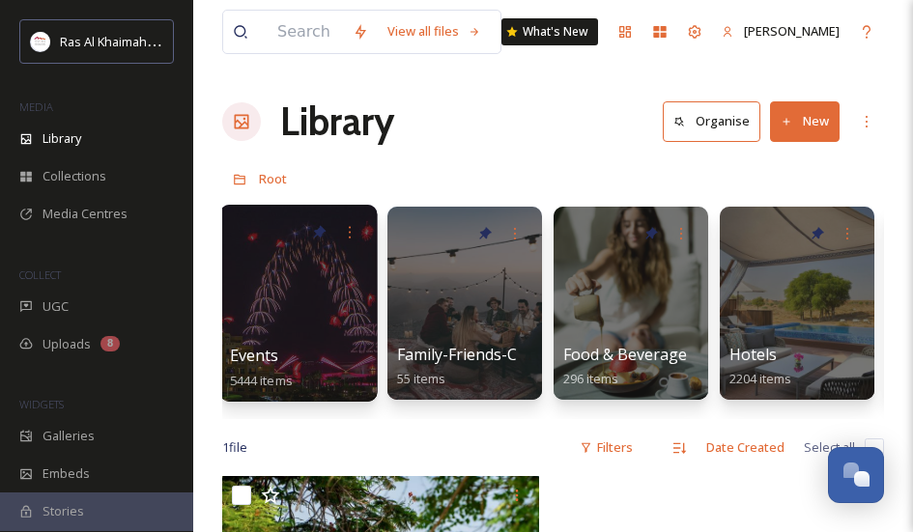
click at [290, 285] on div at bounding box center [297, 303] width 157 height 197
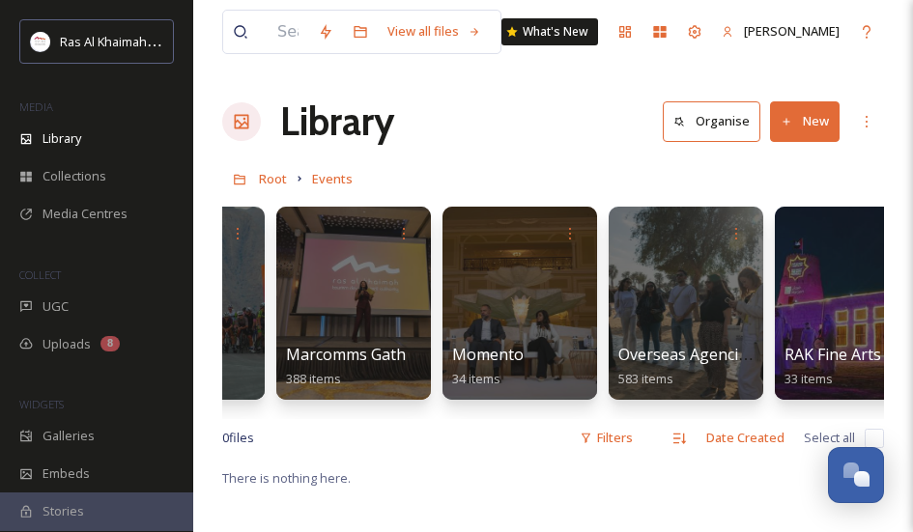
scroll to position [0, 1602]
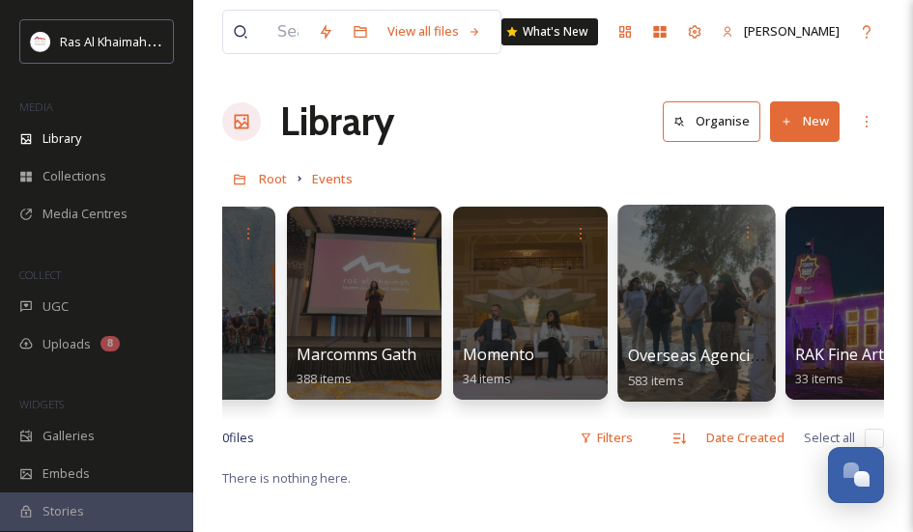
click at [710, 285] on div at bounding box center [695, 303] width 157 height 197
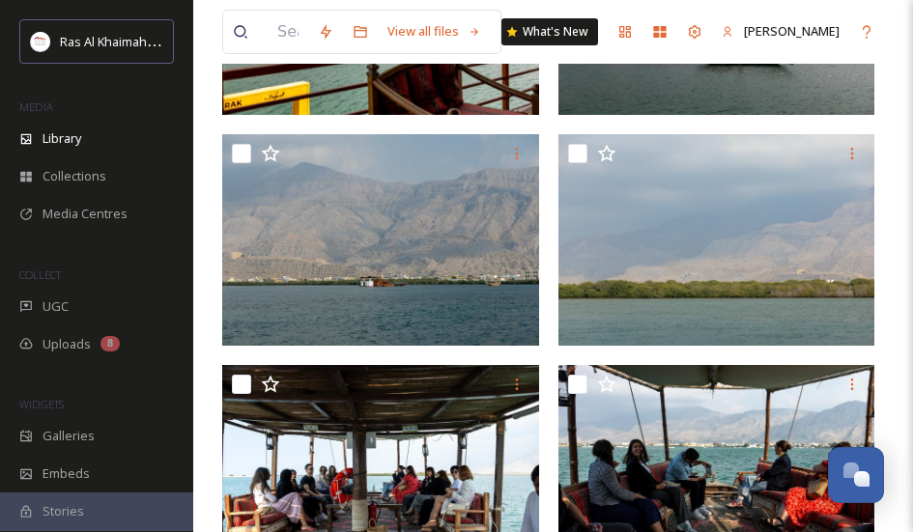
scroll to position [3660, 0]
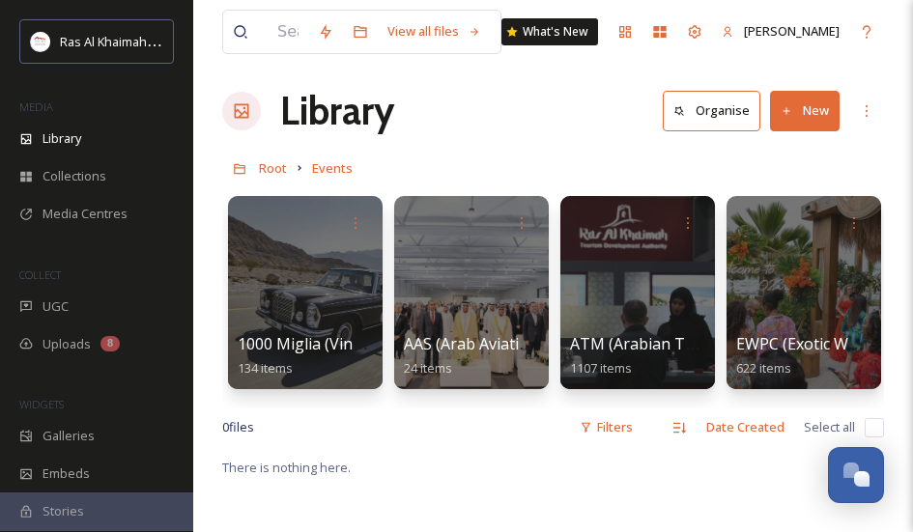
scroll to position [12, 0]
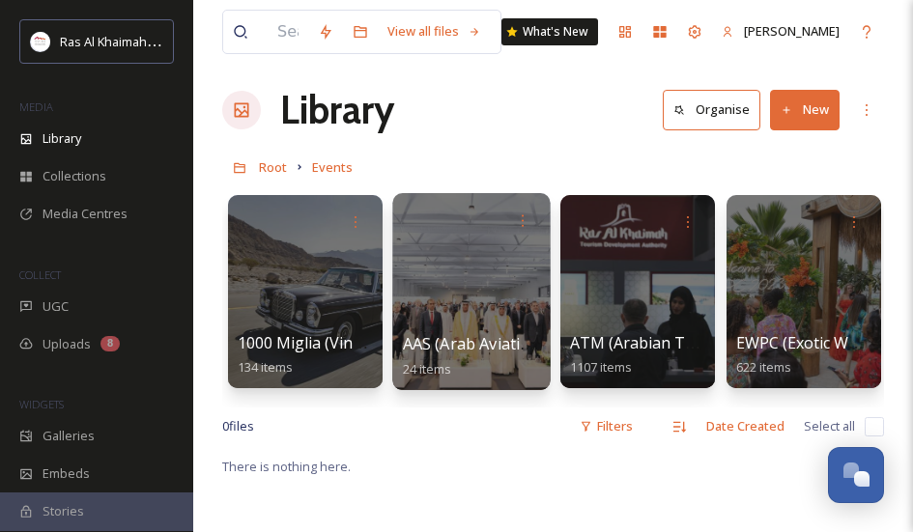
click at [484, 275] on div at bounding box center [470, 291] width 157 height 197
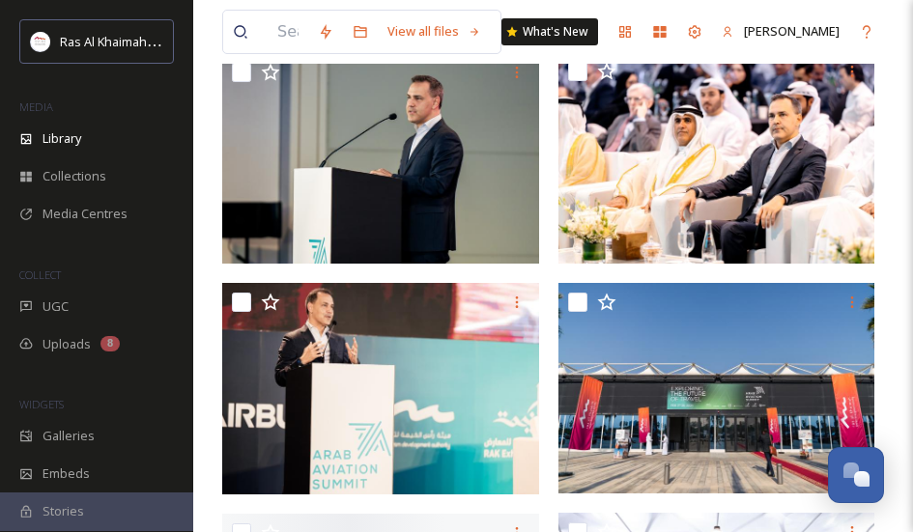
scroll to position [2607, 0]
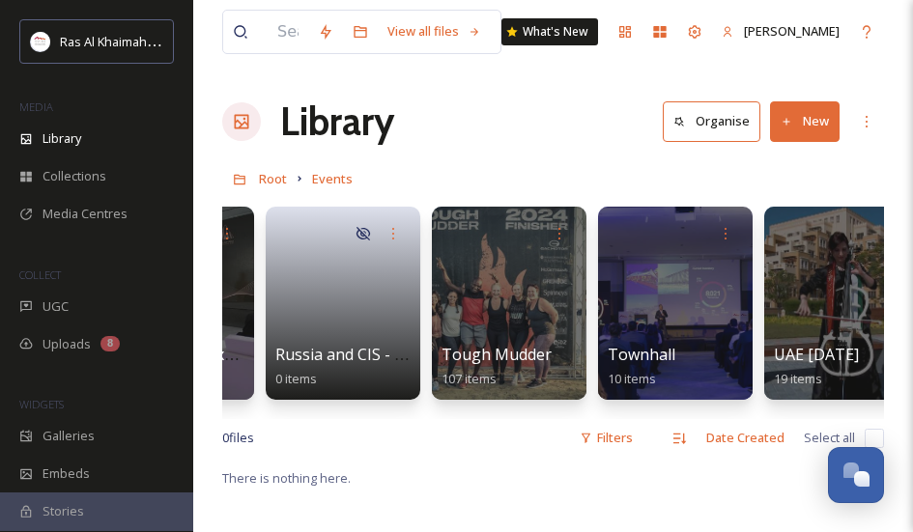
scroll to position [0, 2874]
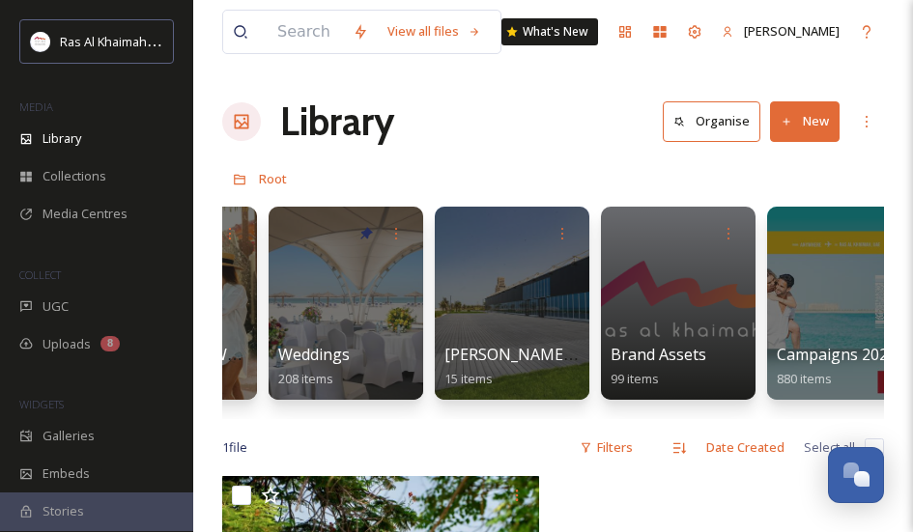
scroll to position [0, 2115]
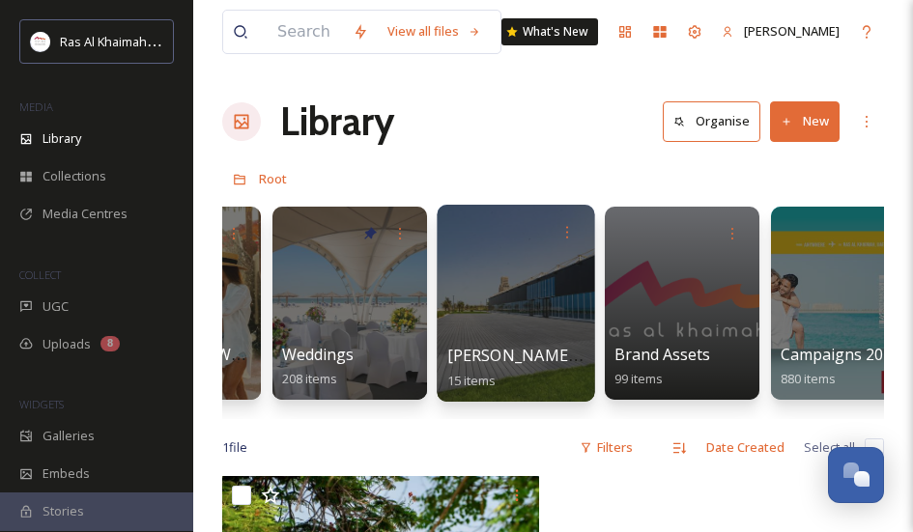
click at [525, 325] on div at bounding box center [515, 303] width 157 height 197
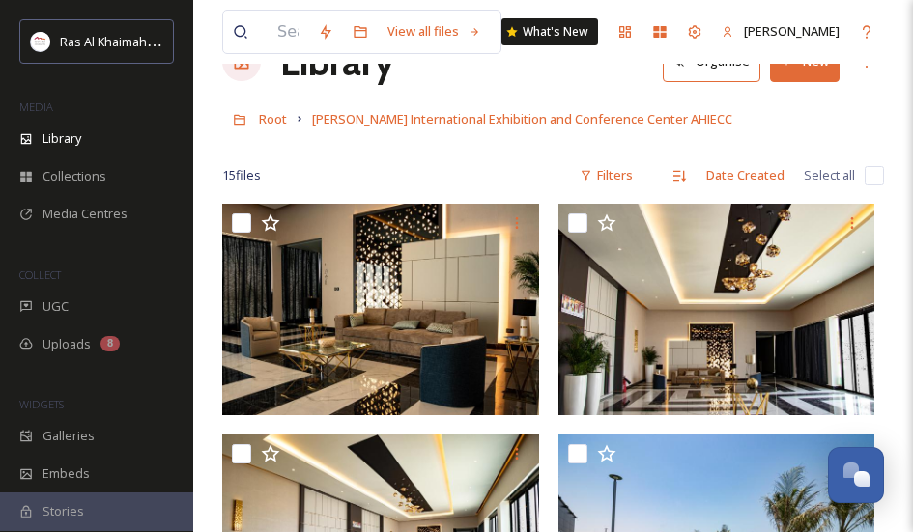
scroll to position [20, 0]
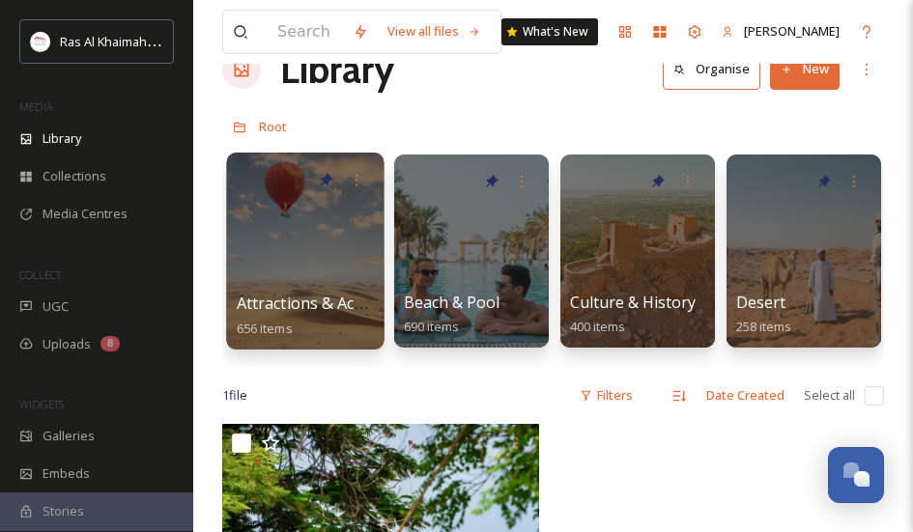
click at [327, 267] on div at bounding box center [304, 251] width 157 height 197
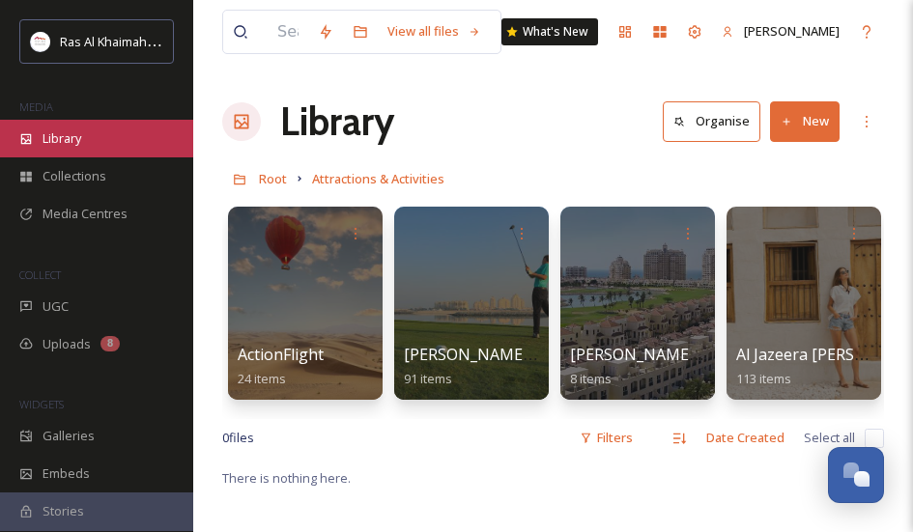
click at [94, 138] on div "Library" at bounding box center [96, 139] width 193 height 38
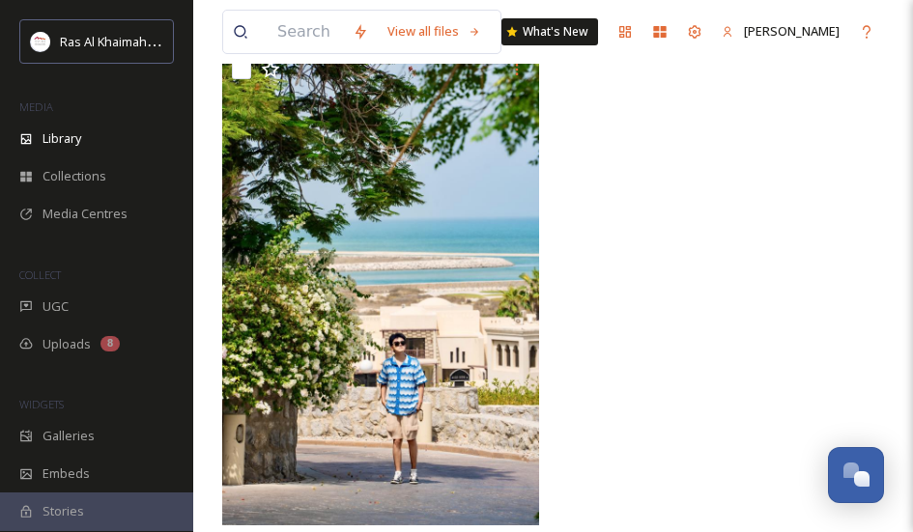
scroll to position [462, 0]
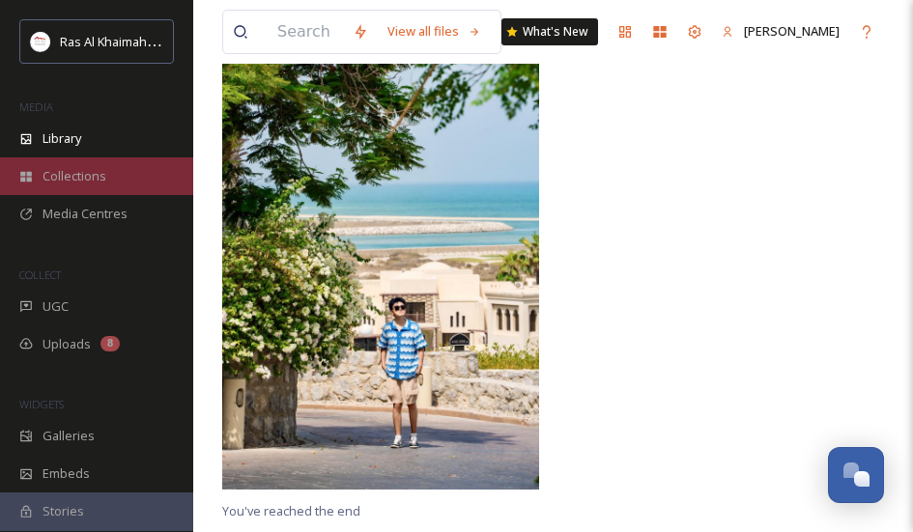
click at [46, 178] on span "Collections" at bounding box center [75, 176] width 64 height 18
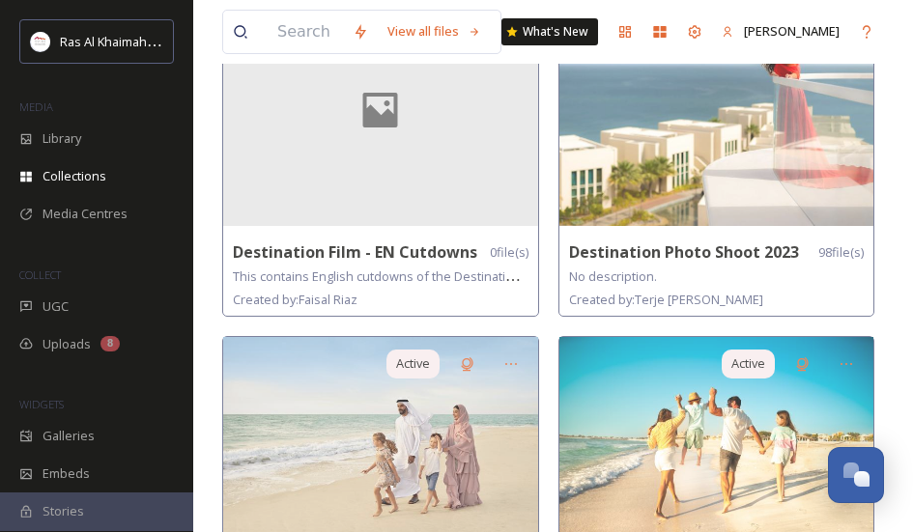
scroll to position [579, 0]
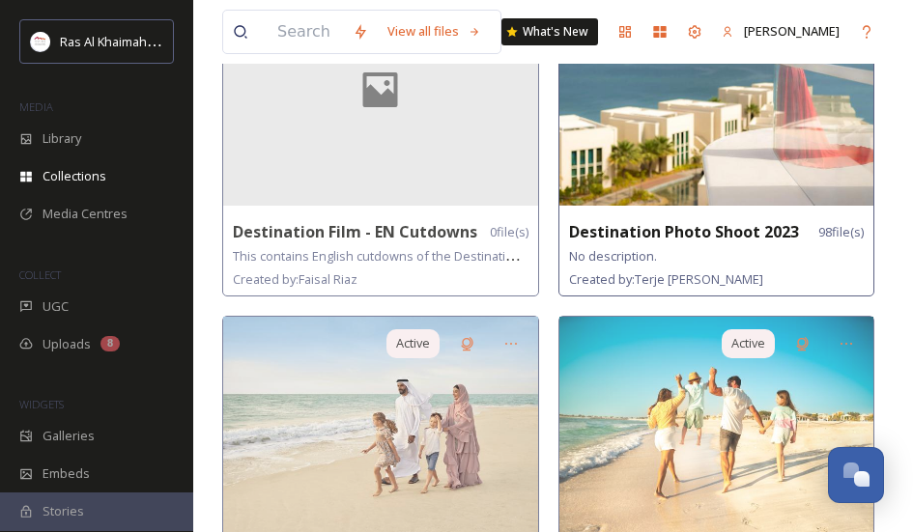
click at [747, 166] on img at bounding box center [716, 90] width 315 height 232
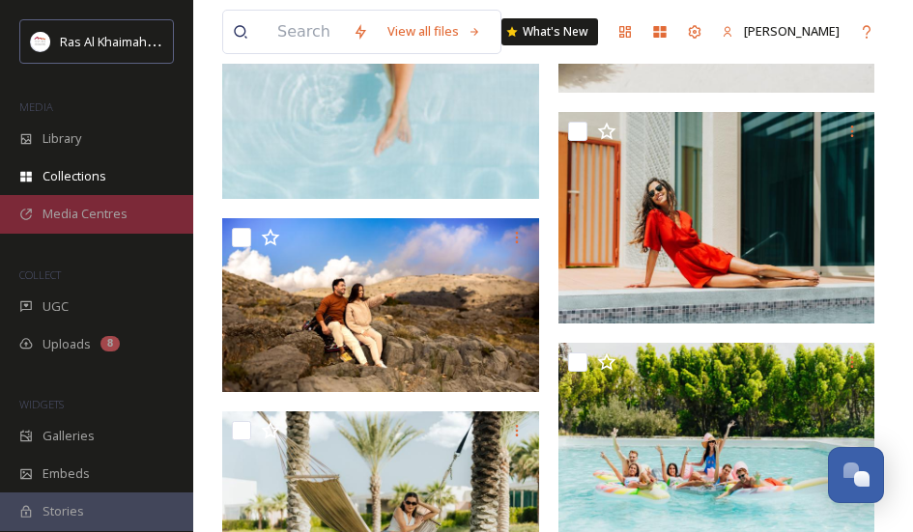
scroll to position [2234, 0]
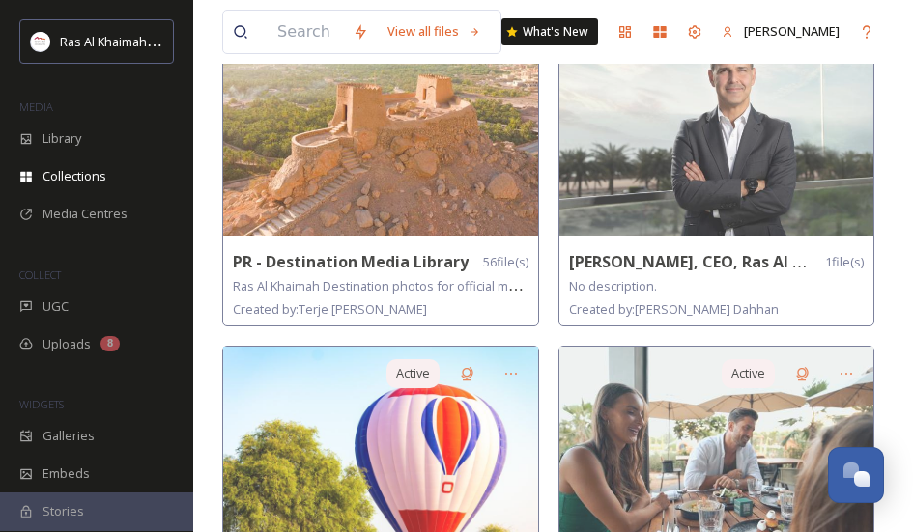
scroll to position [1904, 0]
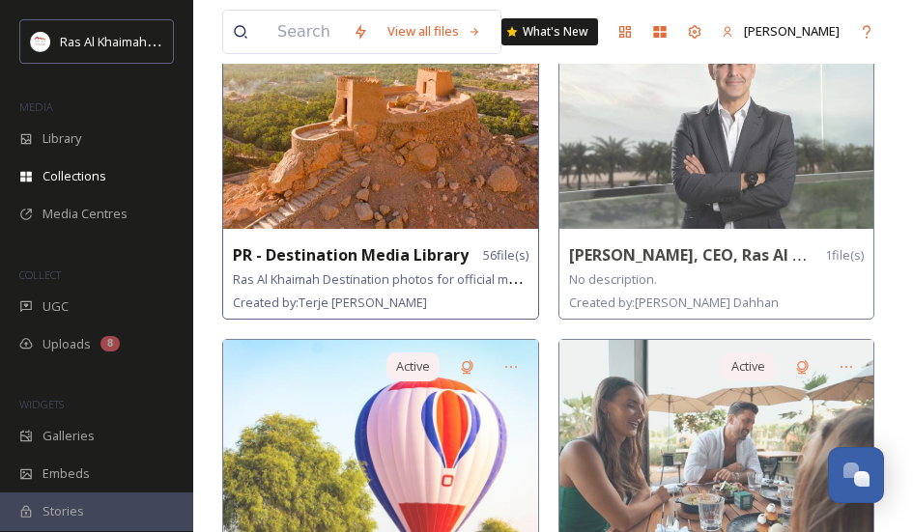
click at [365, 182] on img at bounding box center [380, 113] width 315 height 232
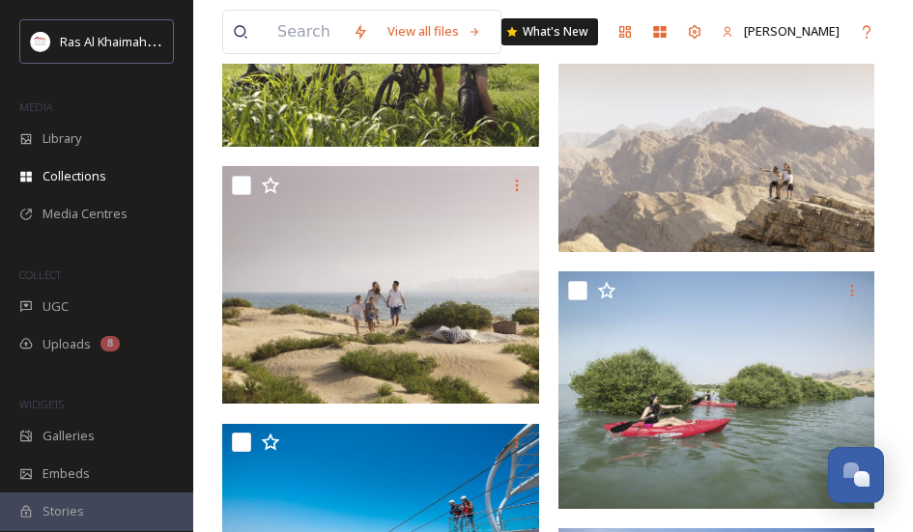
scroll to position [4520, 0]
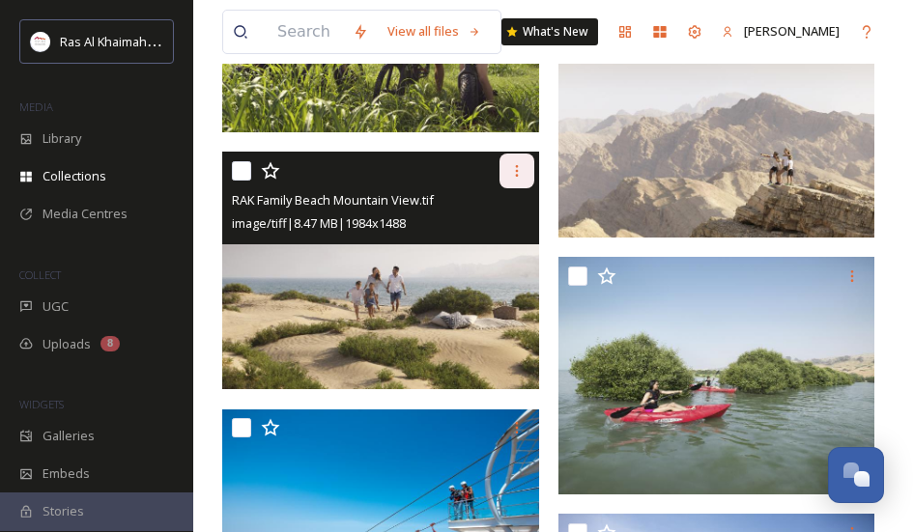
click at [522, 170] on icon at bounding box center [516, 170] width 15 height 15
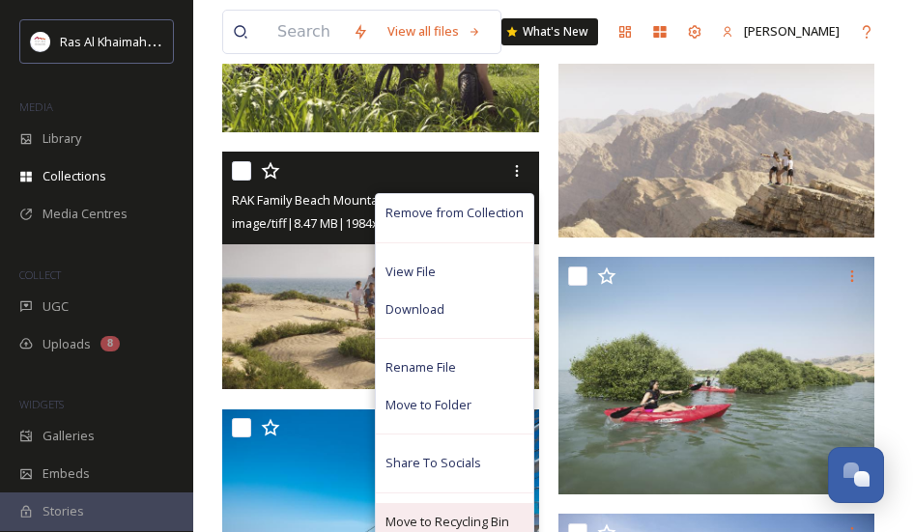
click at [452, 522] on span "Move to Recycling Bin" at bounding box center [447, 522] width 124 height 18
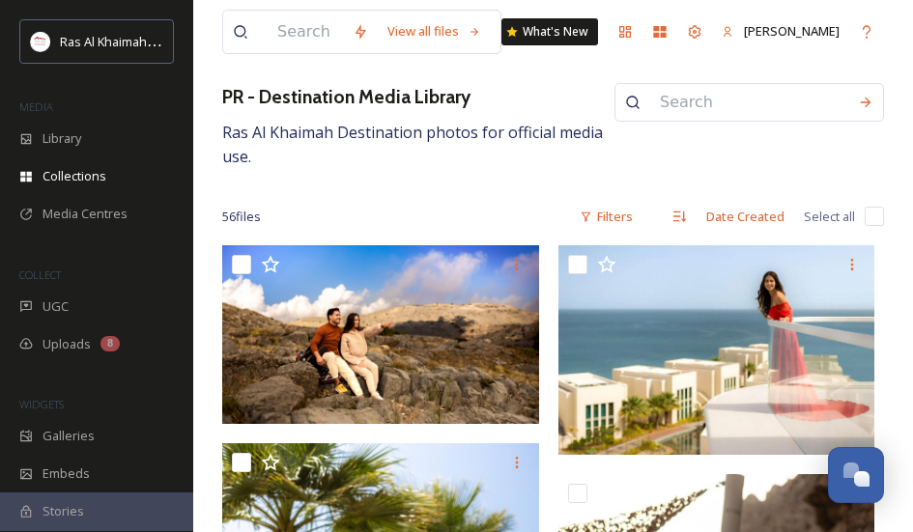
scroll to position [363, 0]
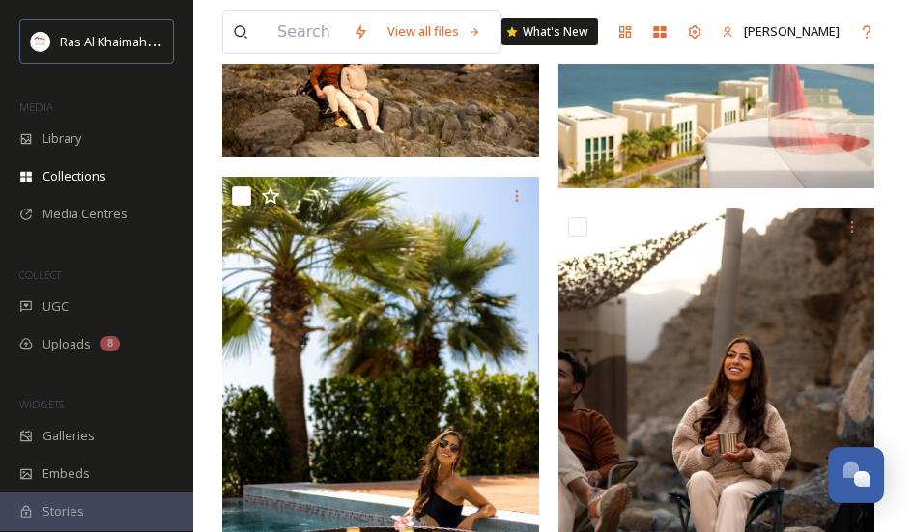
click at [264, 32] on div at bounding box center [288, 32] width 110 height 43
click at [276, 34] on input at bounding box center [305, 32] width 75 height 43
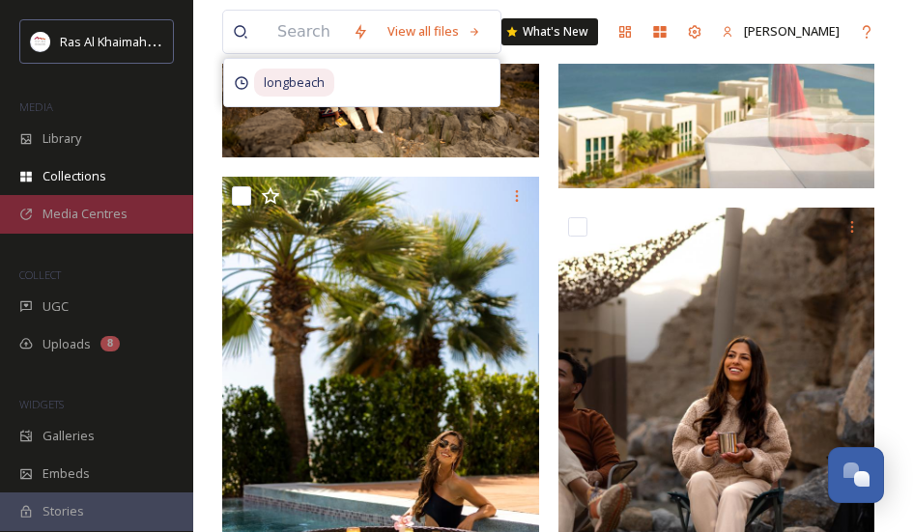
click at [80, 215] on span "Media Centres" at bounding box center [85, 214] width 85 height 18
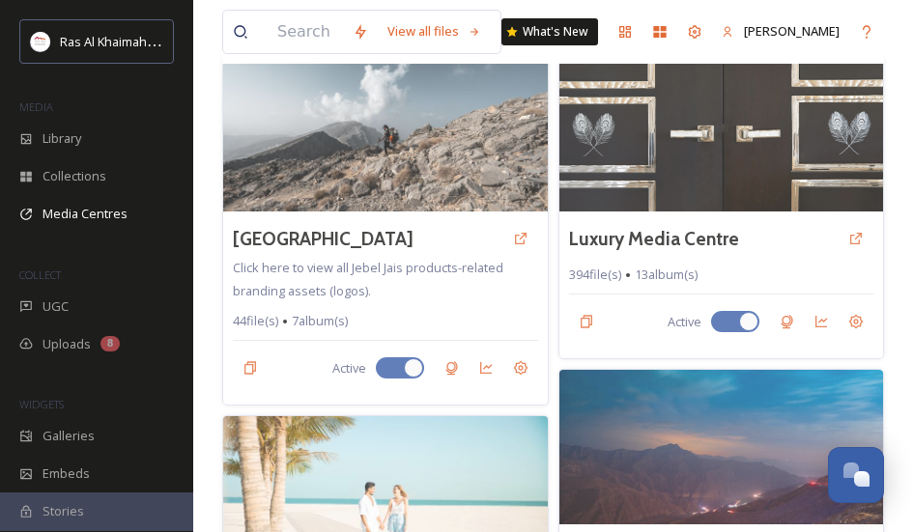
scroll to position [187, 0]
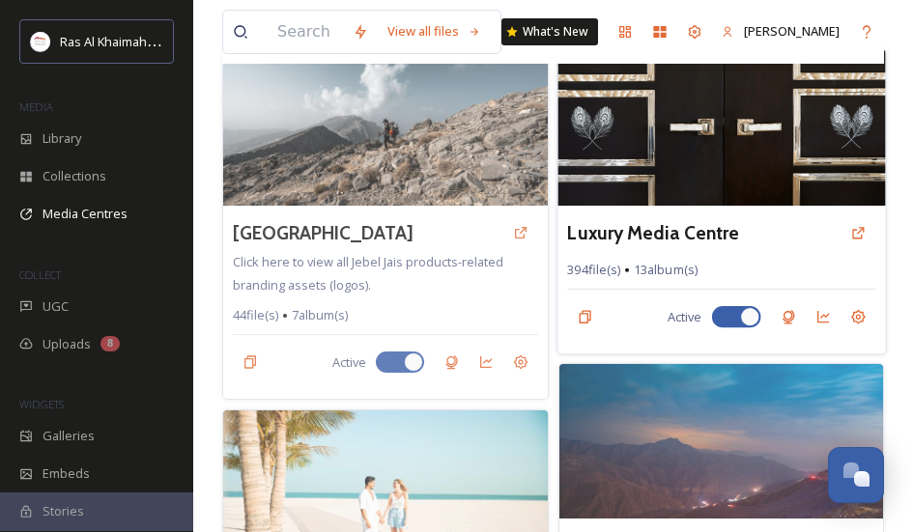
click at [731, 160] on img at bounding box center [720, 127] width 327 height 156
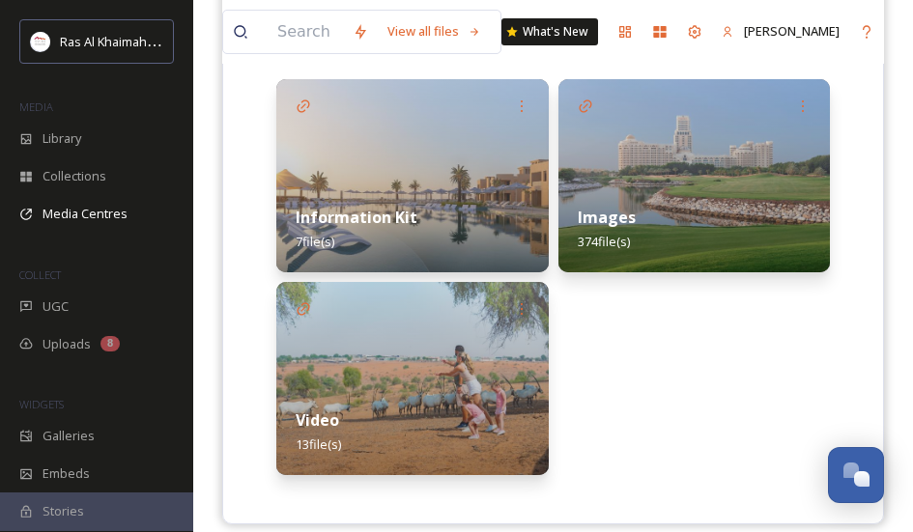
scroll to position [566, 0]
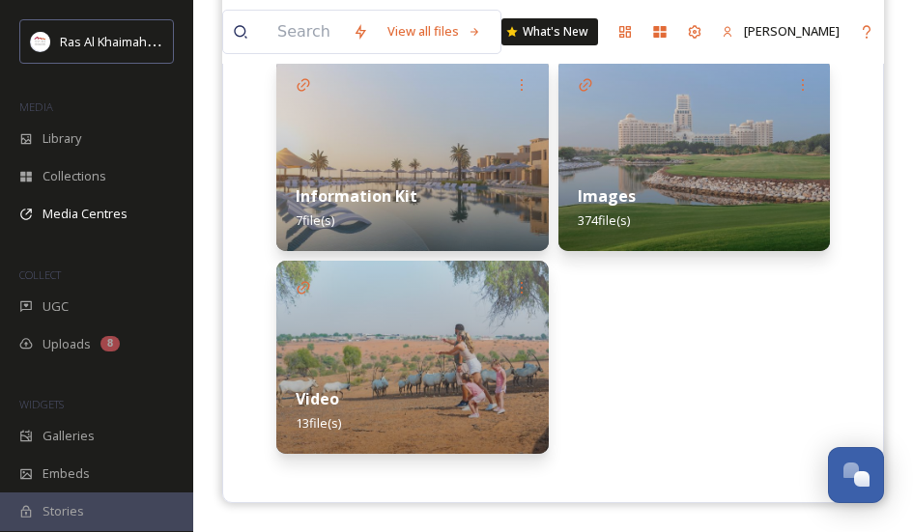
click at [770, 144] on img at bounding box center [694, 154] width 272 height 193
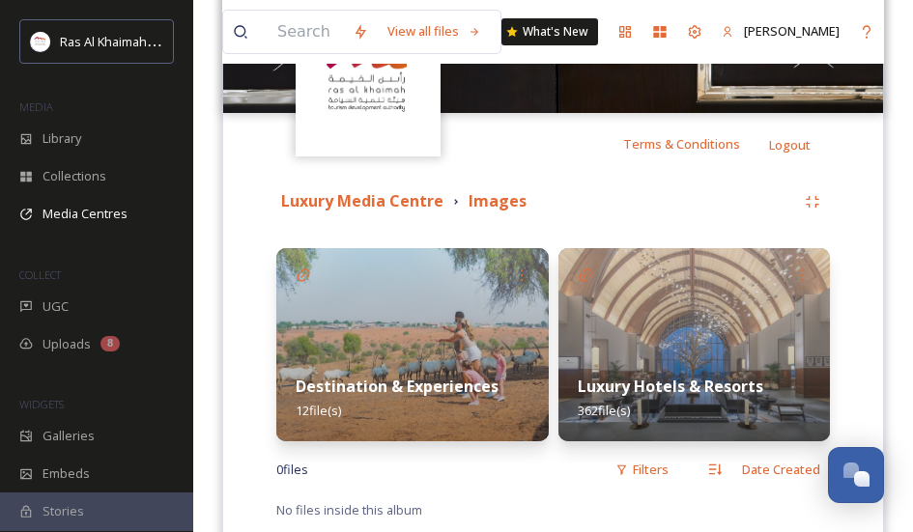
scroll to position [434, 0]
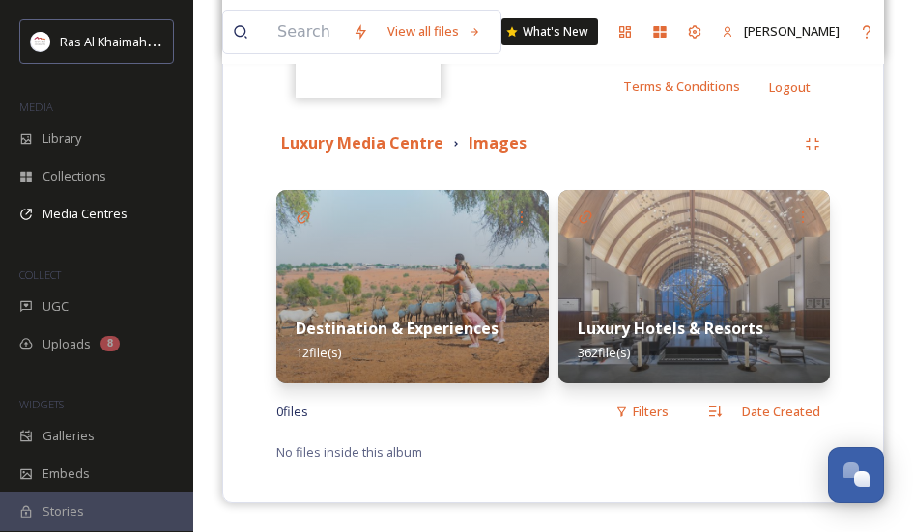
click at [676, 270] on img at bounding box center [694, 286] width 272 height 193
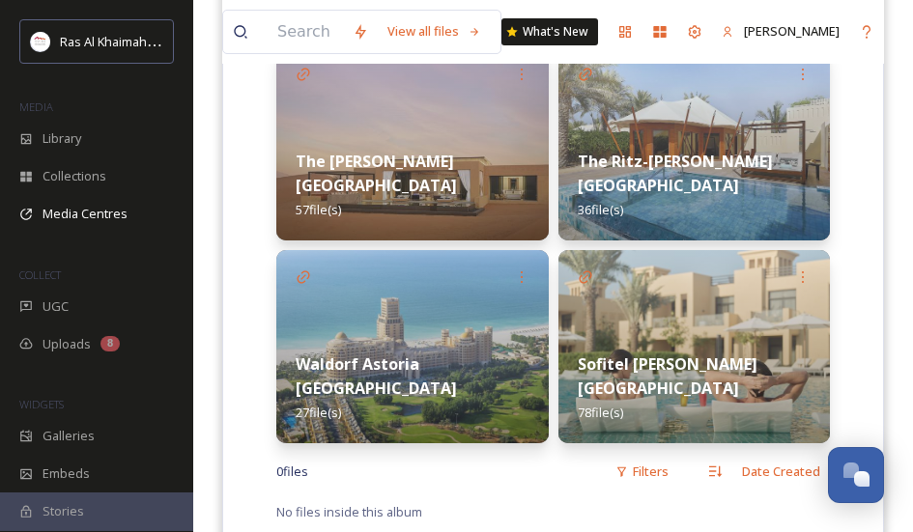
scroll to position [839, 0]
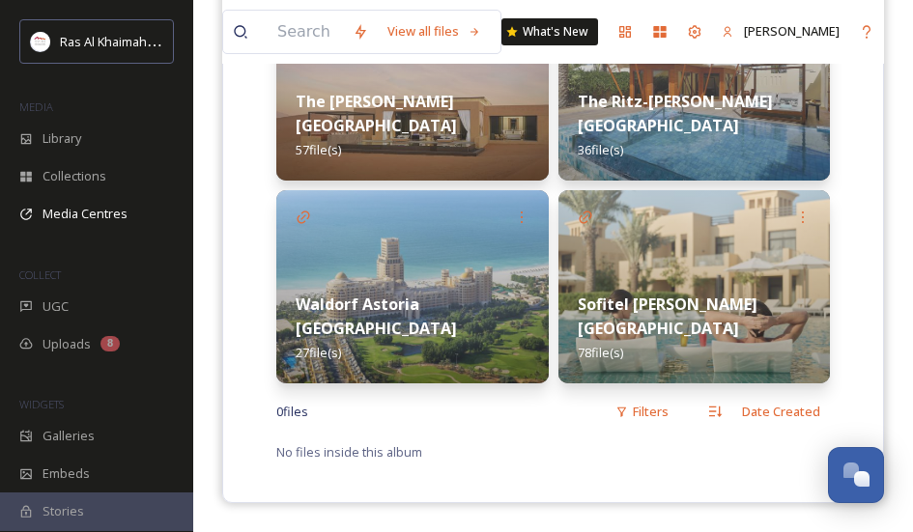
click at [438, 315] on strong "Waldorf Astoria [GEOGRAPHIC_DATA]" at bounding box center [376, 316] width 161 height 45
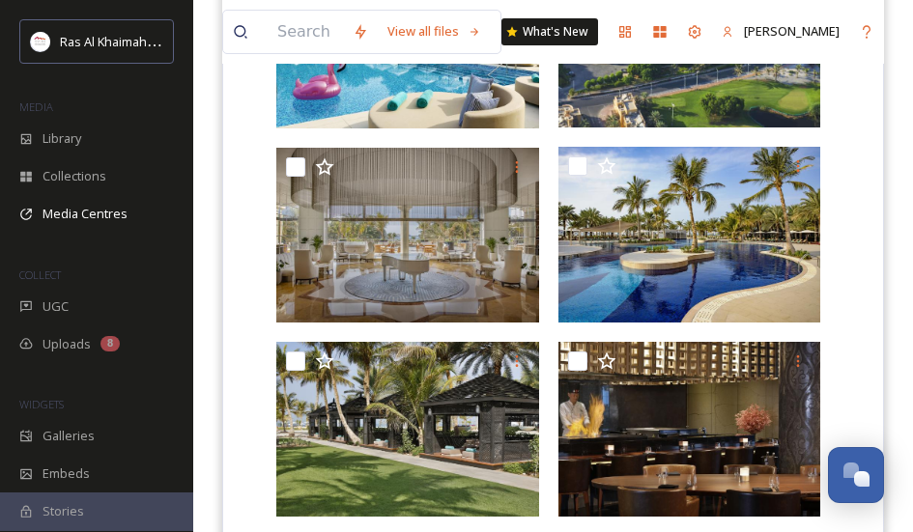
scroll to position [1218, 0]
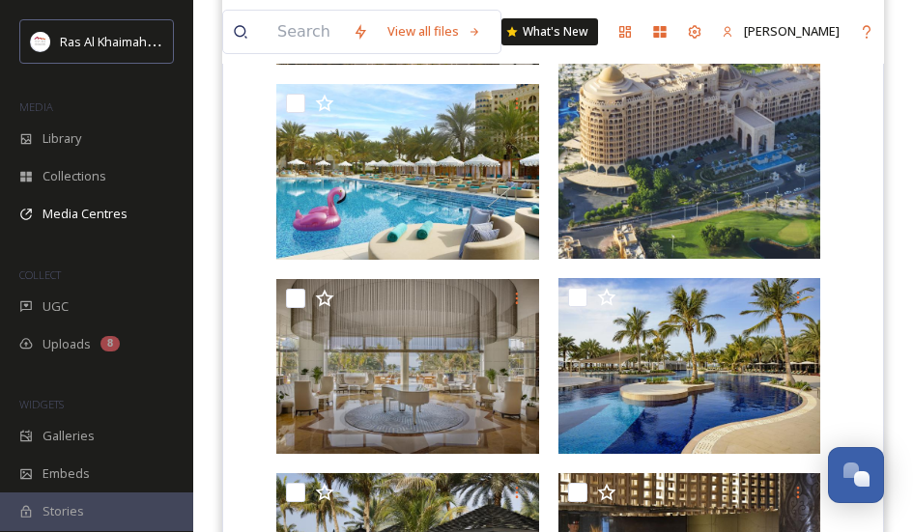
click at [722, 185] on img at bounding box center [689, 63] width 263 height 394
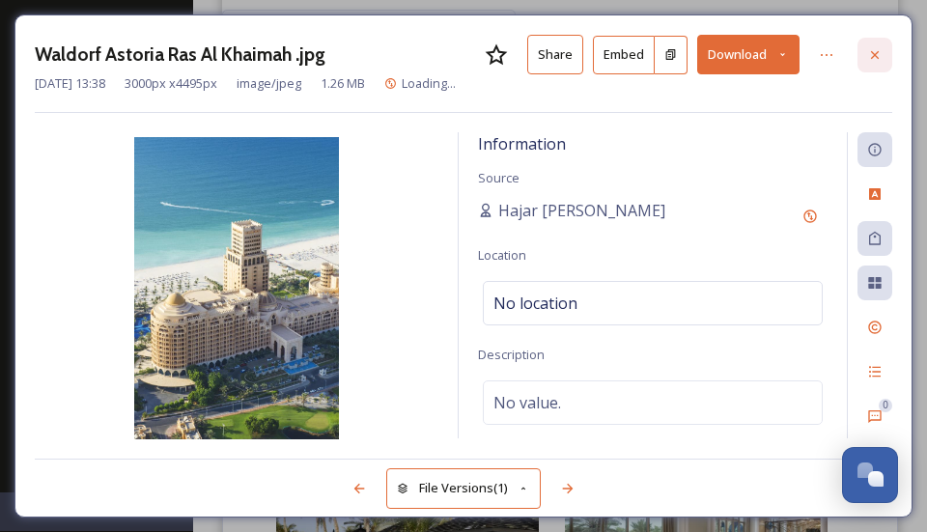
click at [869, 61] on icon at bounding box center [874, 54] width 15 height 15
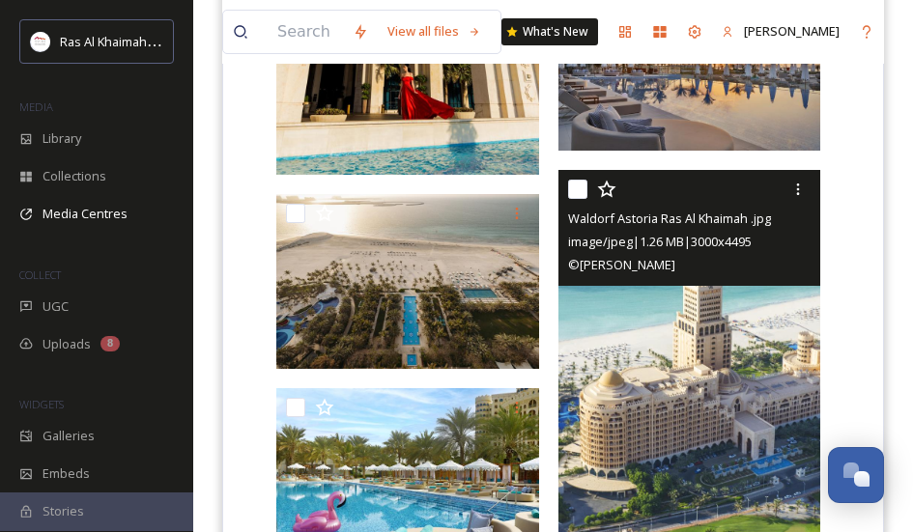
scroll to position [948, 0]
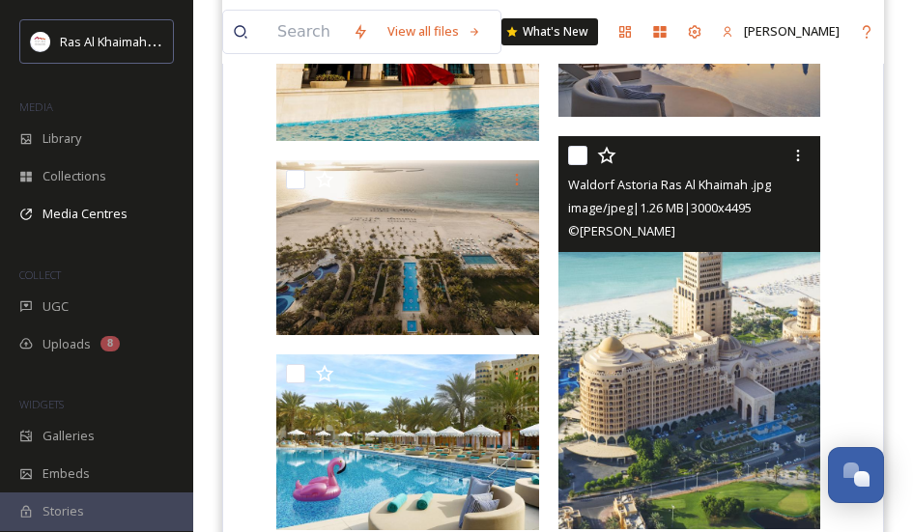
click at [781, 399] on img at bounding box center [689, 333] width 263 height 394
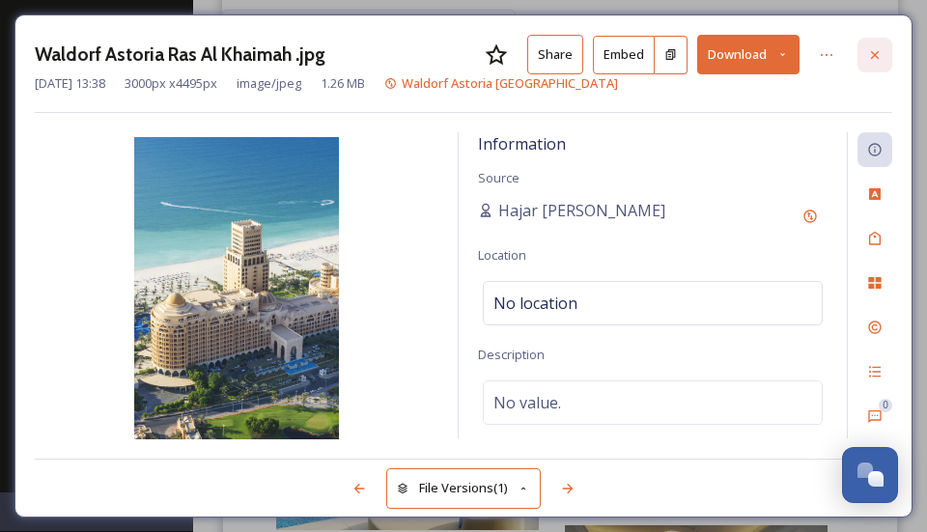
click at [881, 53] on icon at bounding box center [874, 54] width 15 height 15
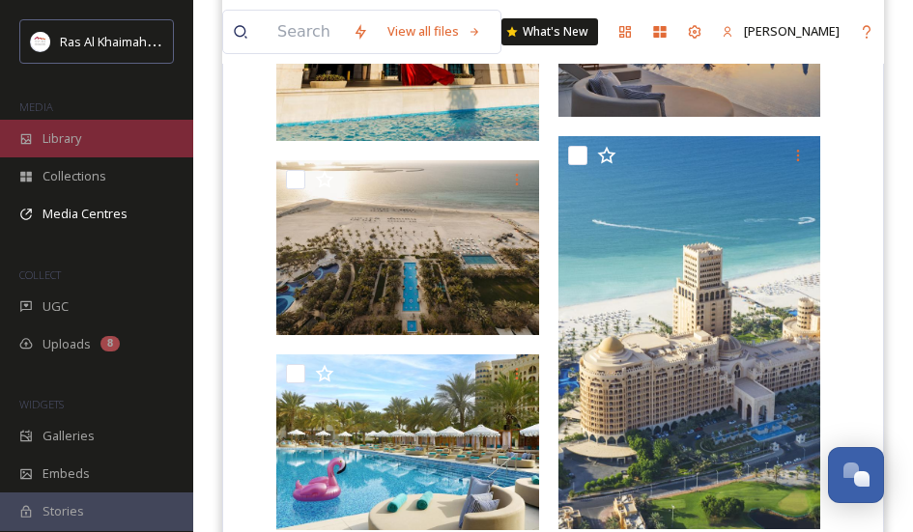
click at [68, 139] on span "Library" at bounding box center [62, 138] width 39 height 18
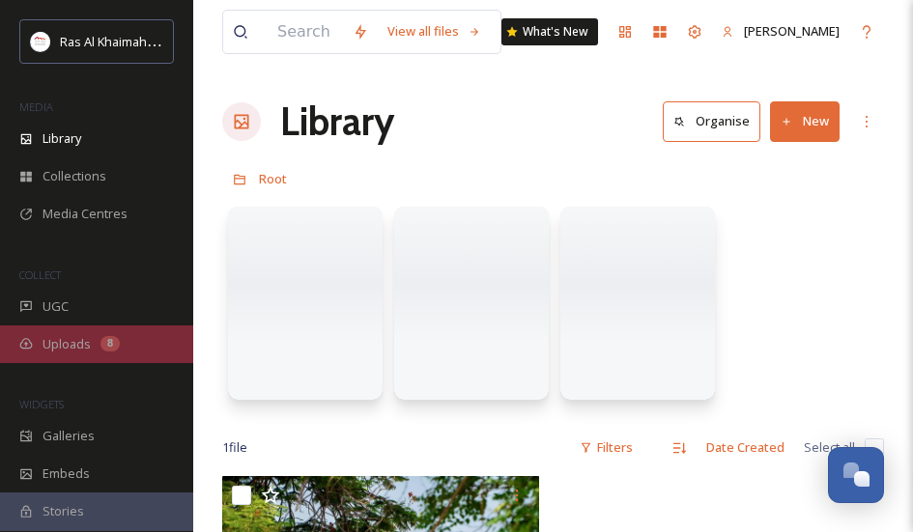
click at [85, 346] on span "Uploads" at bounding box center [67, 344] width 48 height 18
